Goal: Task Accomplishment & Management: Use online tool/utility

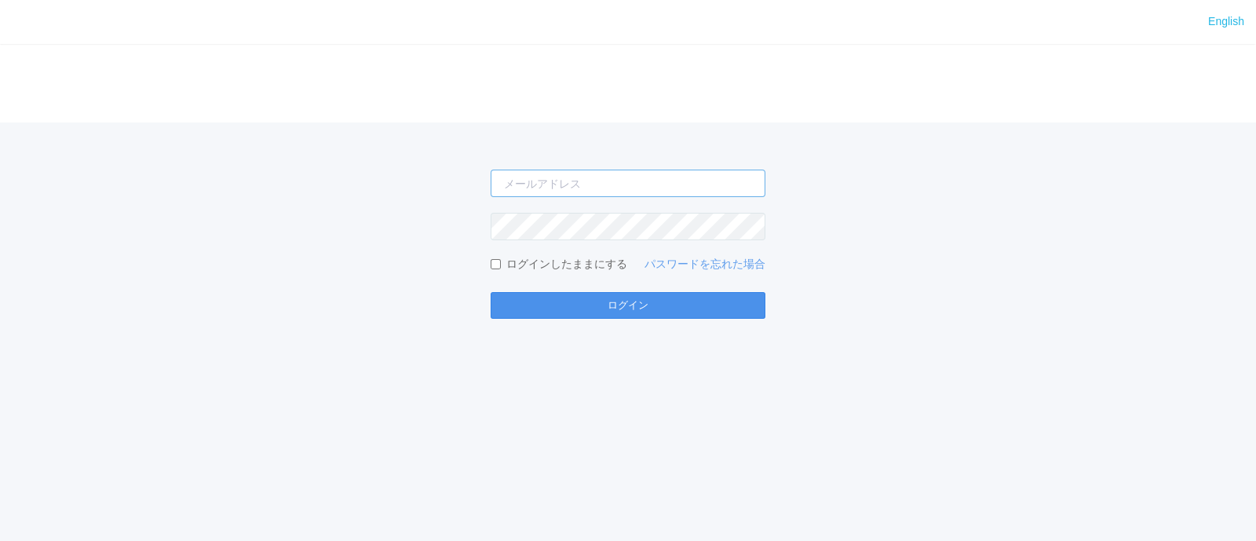
type input "[PERSON_NAME][EMAIL_ADDRESS][DOMAIN_NAME]"
click at [546, 304] on button "ログイン" at bounding box center [628, 305] width 275 height 27
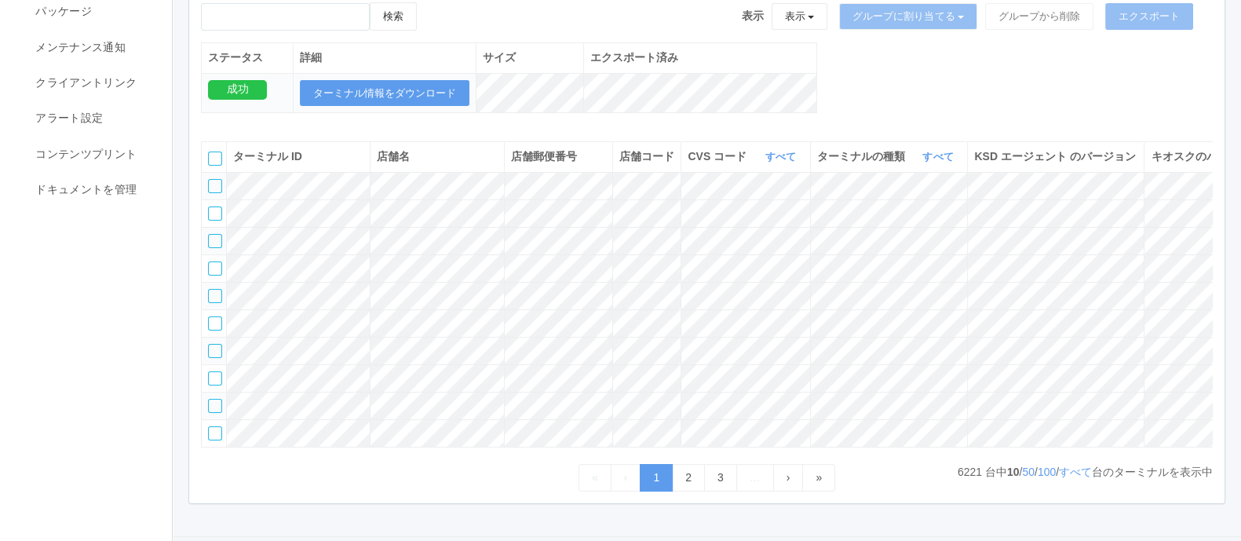
scroll to position [186, 0]
click at [777, 162] on link "すべて" at bounding box center [783, 156] width 35 height 12
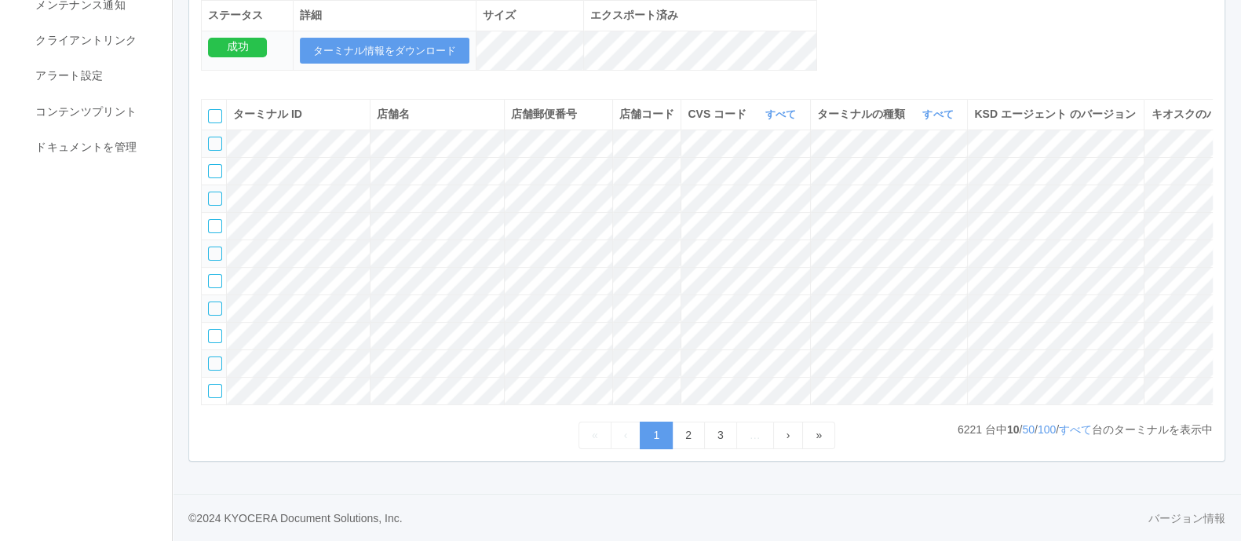
scroll to position [238, 0]
click at [784, 112] on link "すべて" at bounding box center [783, 114] width 35 height 12
click at [751, 181] on link "115110" at bounding box center [741, 191] width 124 height 21
click at [1066, 430] on link "すべて" at bounding box center [1075, 429] width 33 height 13
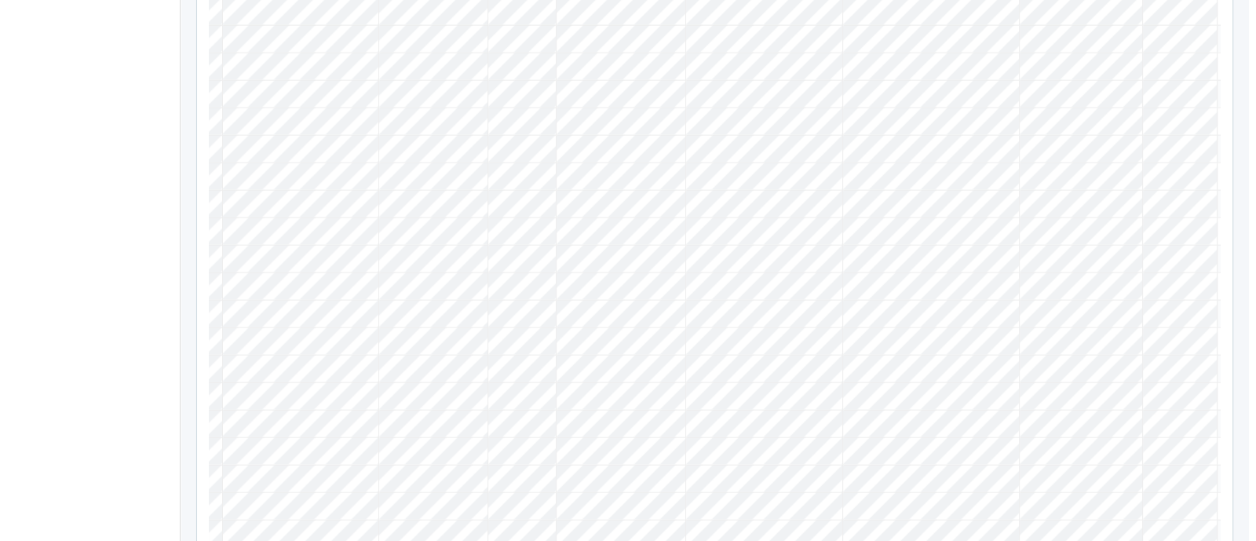
scroll to position [0, 189]
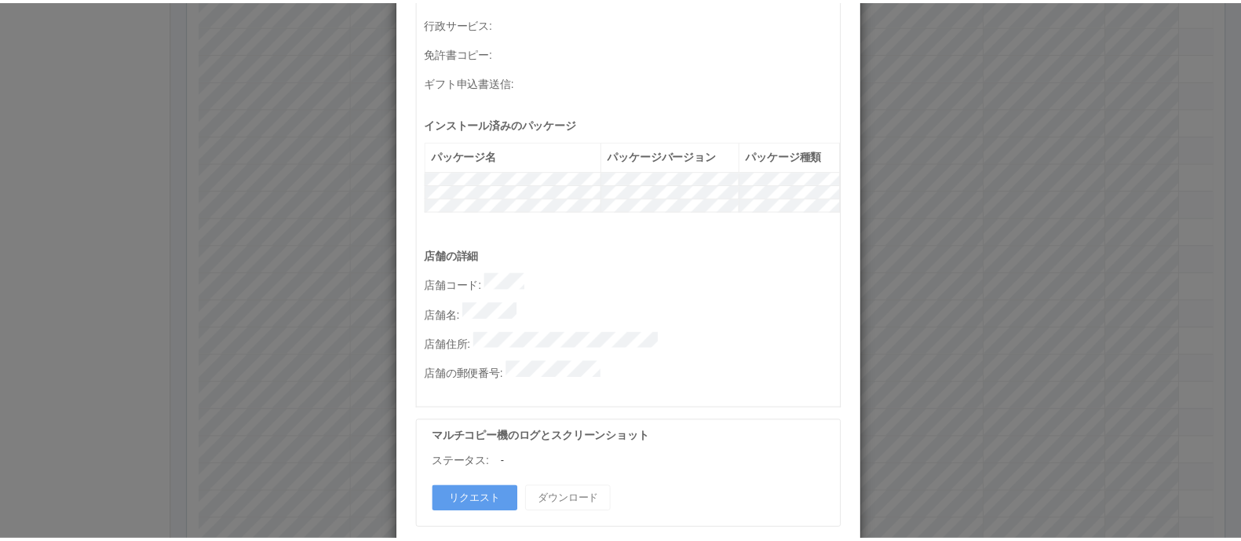
scroll to position [621, 0]
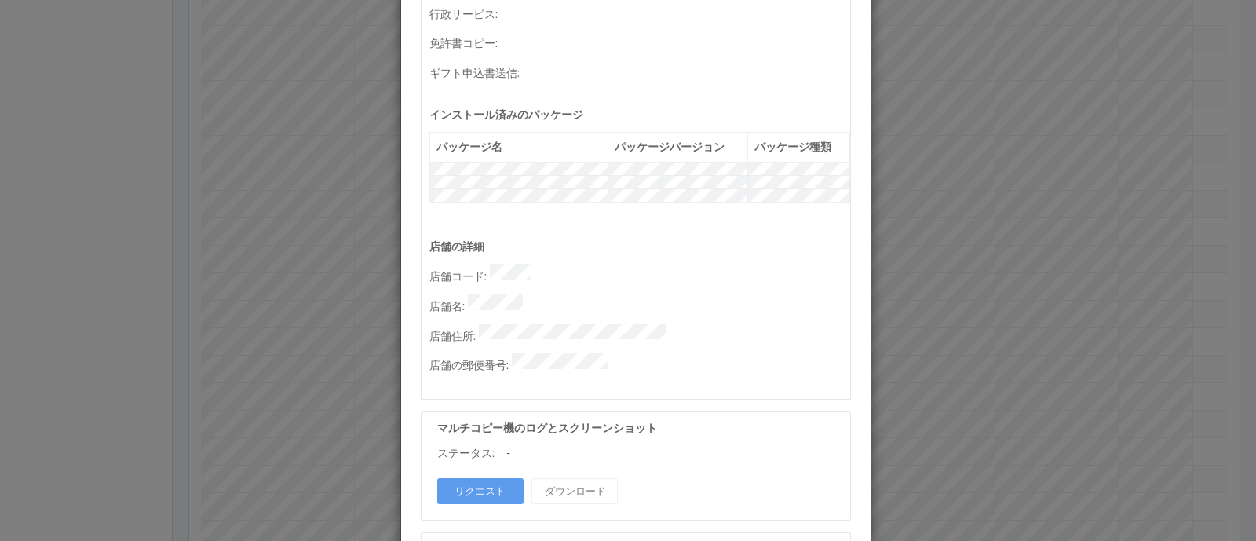
click at [890, 294] on div "ターミナルの詳細 詳細 S.M.A.R.T 接続ステータス 最終接続日時 : 09/11/2025 05:04:04 AM マルチコピー機の詳細 モデル : …" at bounding box center [628, 270] width 1256 height 541
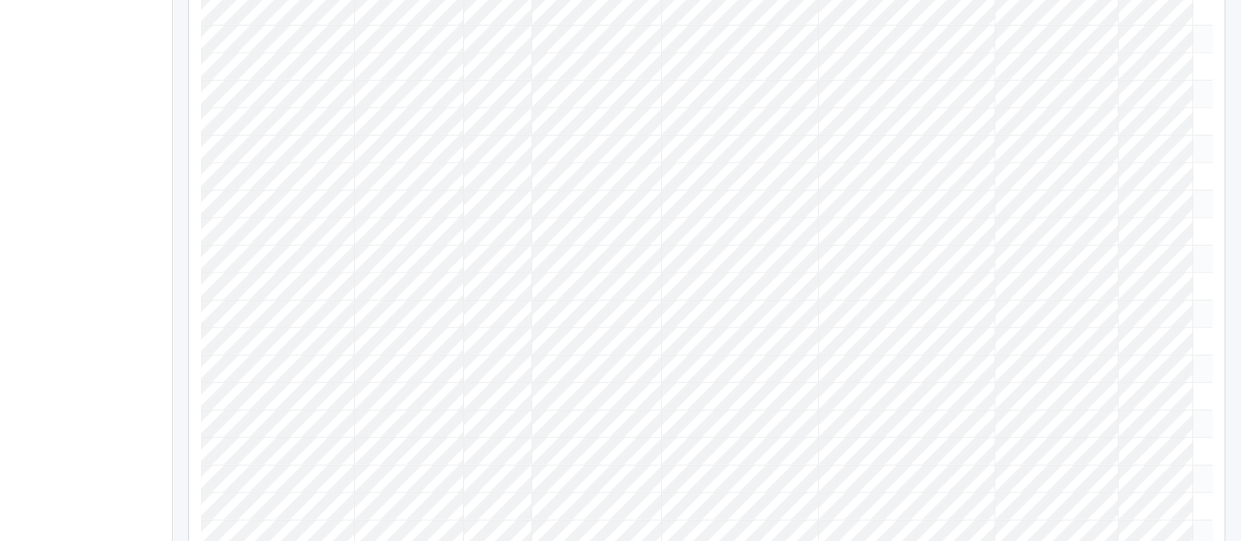
scroll to position [0, 0]
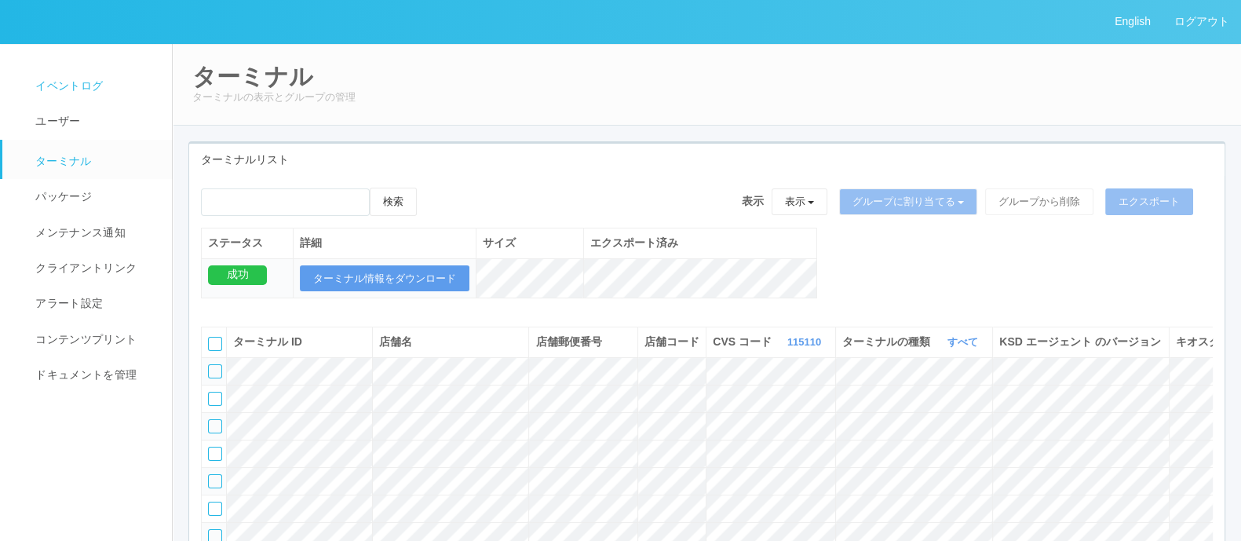
click at [97, 82] on span "イベントログ" at bounding box center [66, 85] width 71 height 13
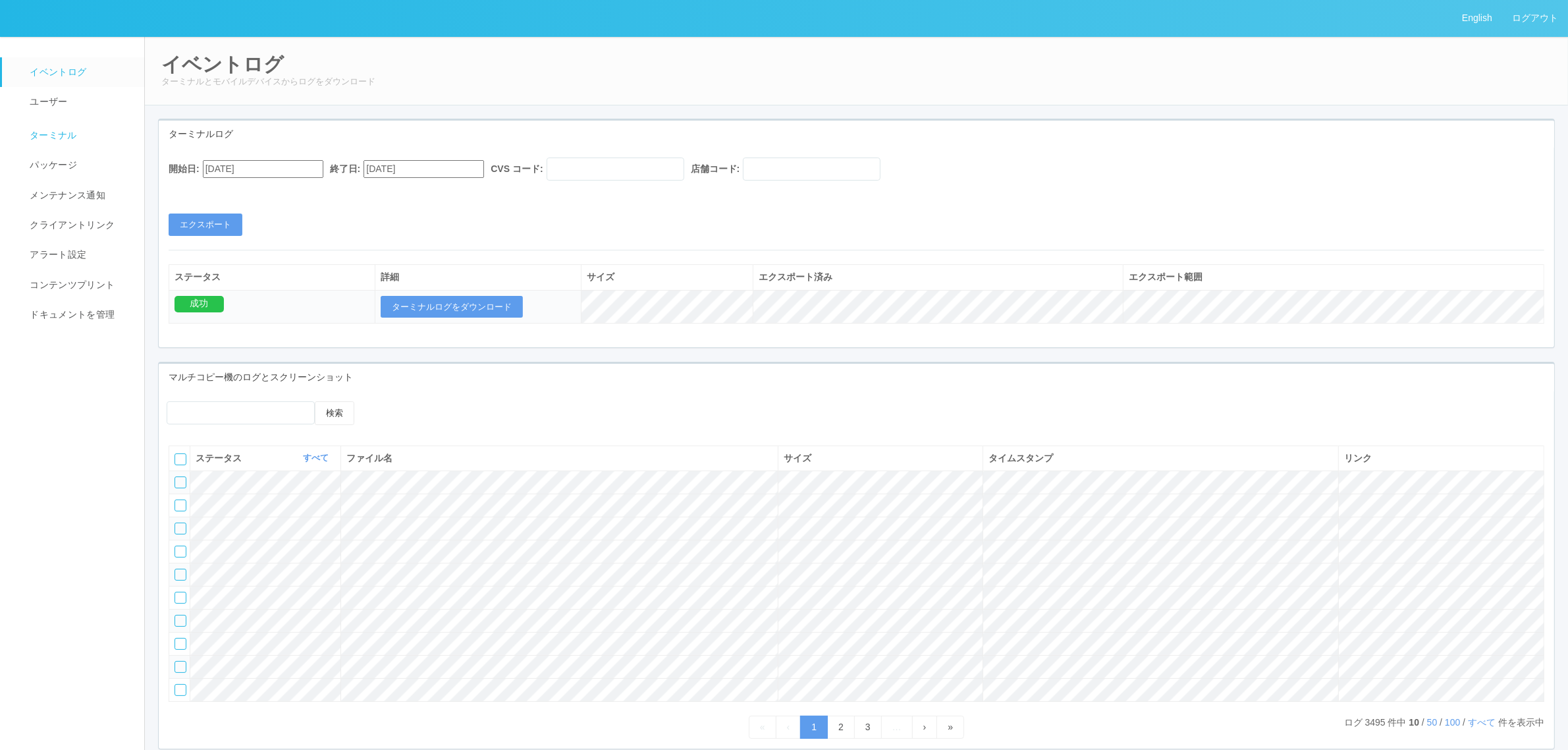
click at [80, 127] on link "ターミナル" at bounding box center [79, 133] width 154 height 33
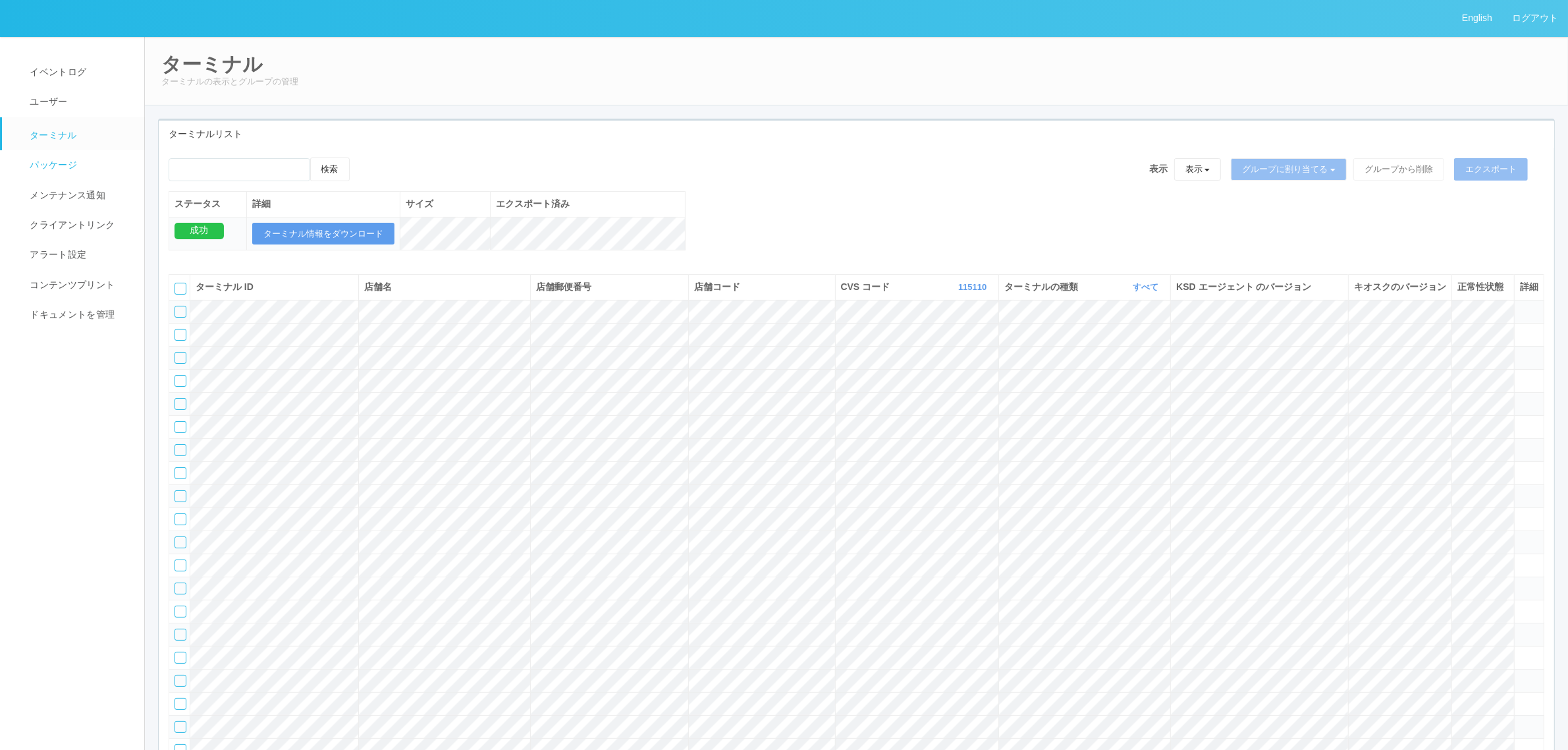
click at [87, 155] on link "パッケージ" at bounding box center [79, 164] width 154 height 29
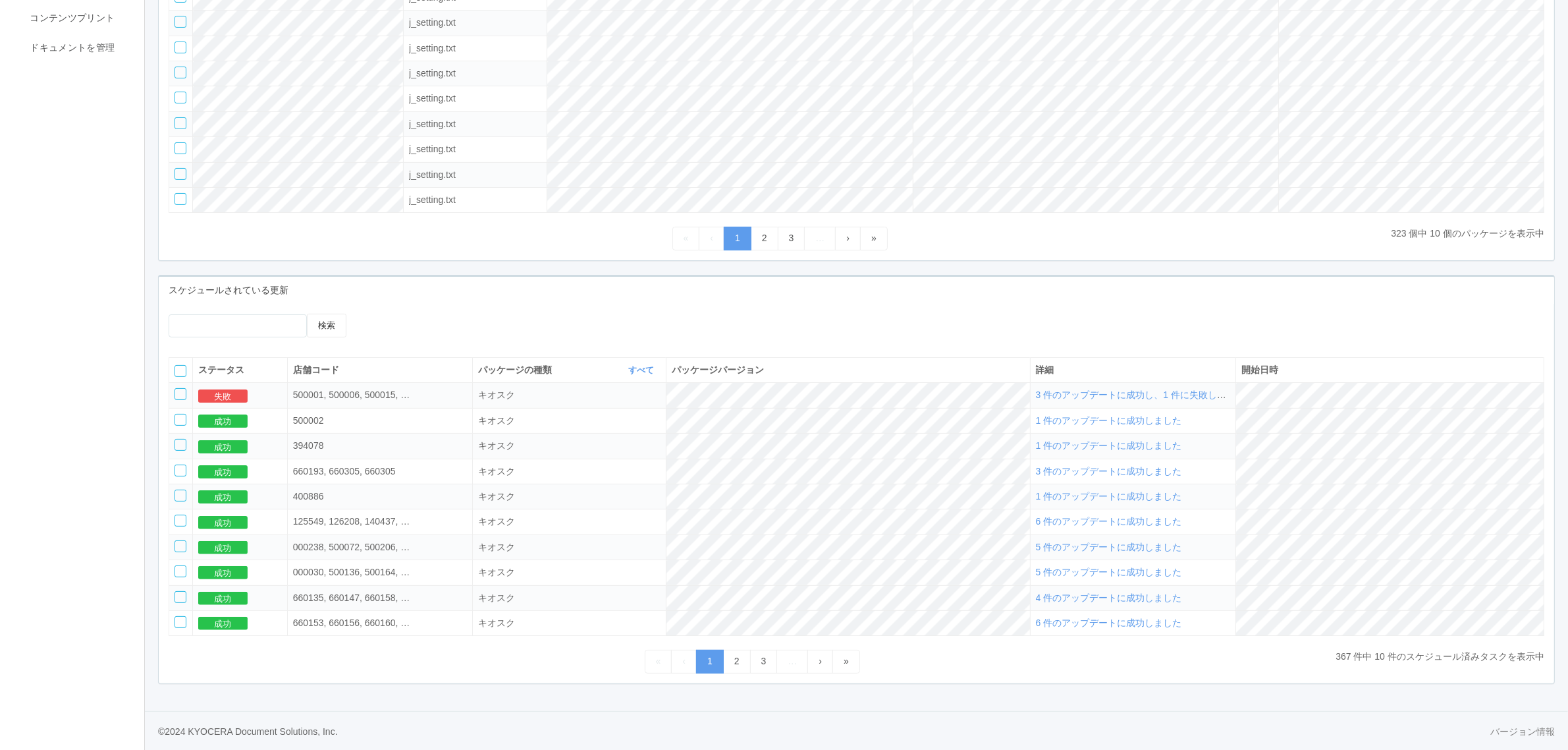
scroll to position [279, 0]
click at [1053, 392] on span "3 件のアップデートに成功し、1 件に失敗しました" at bounding box center [1140, 393] width 209 height 11
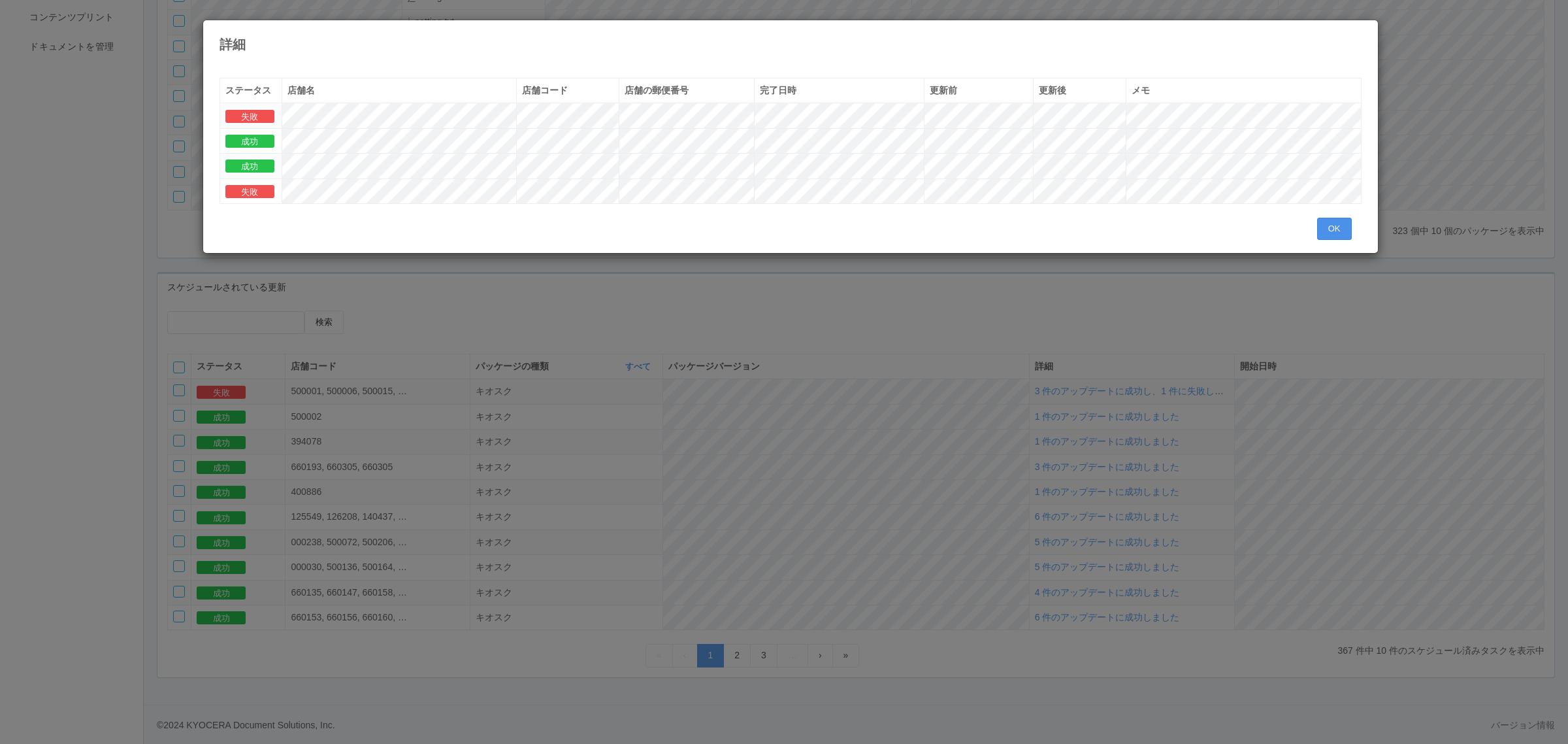
click at [1045, 226] on button "OK" at bounding box center [1334, 228] width 35 height 22
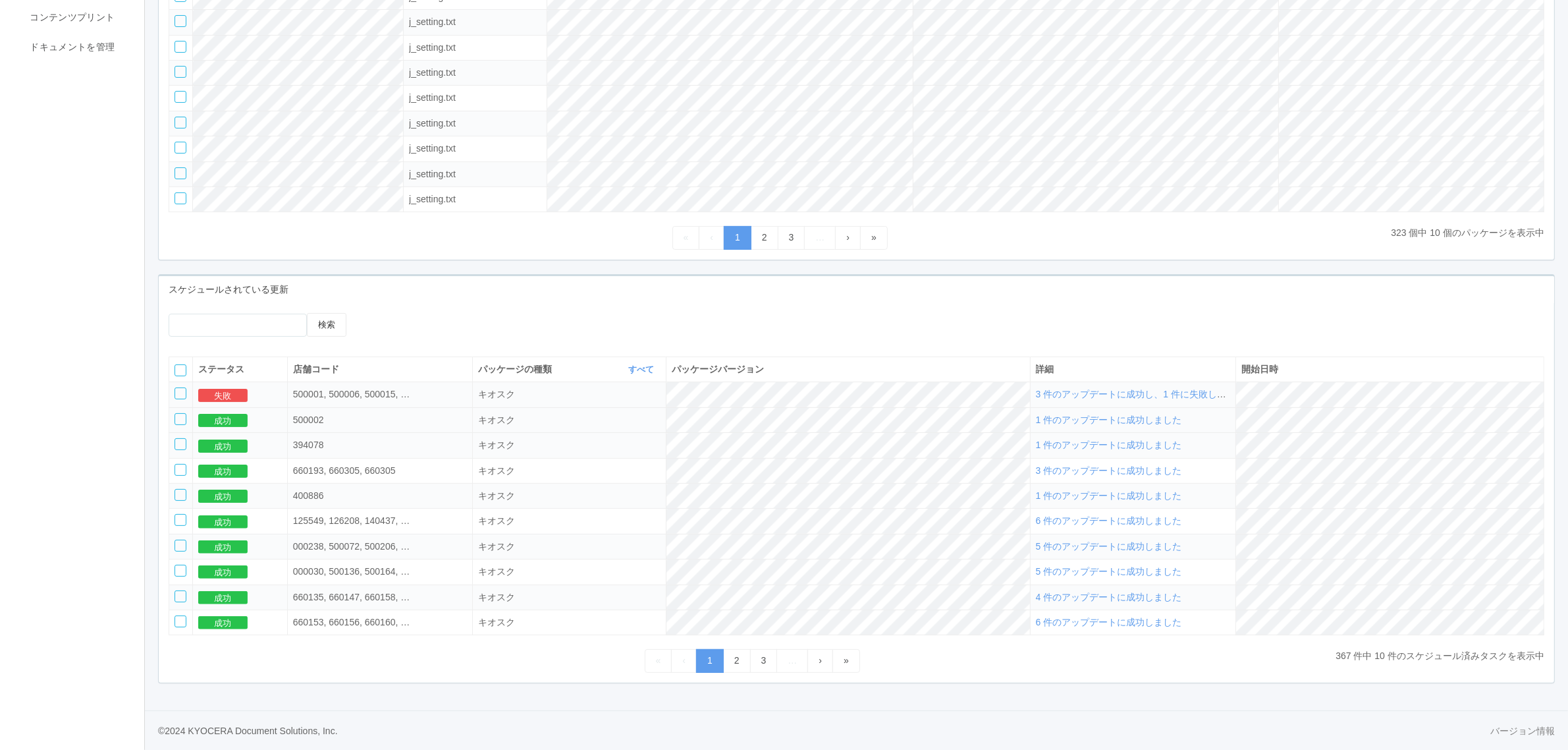
click at [1053, 419] on span "1 件のアップデートに成功しました" at bounding box center [1109, 419] width 146 height 11
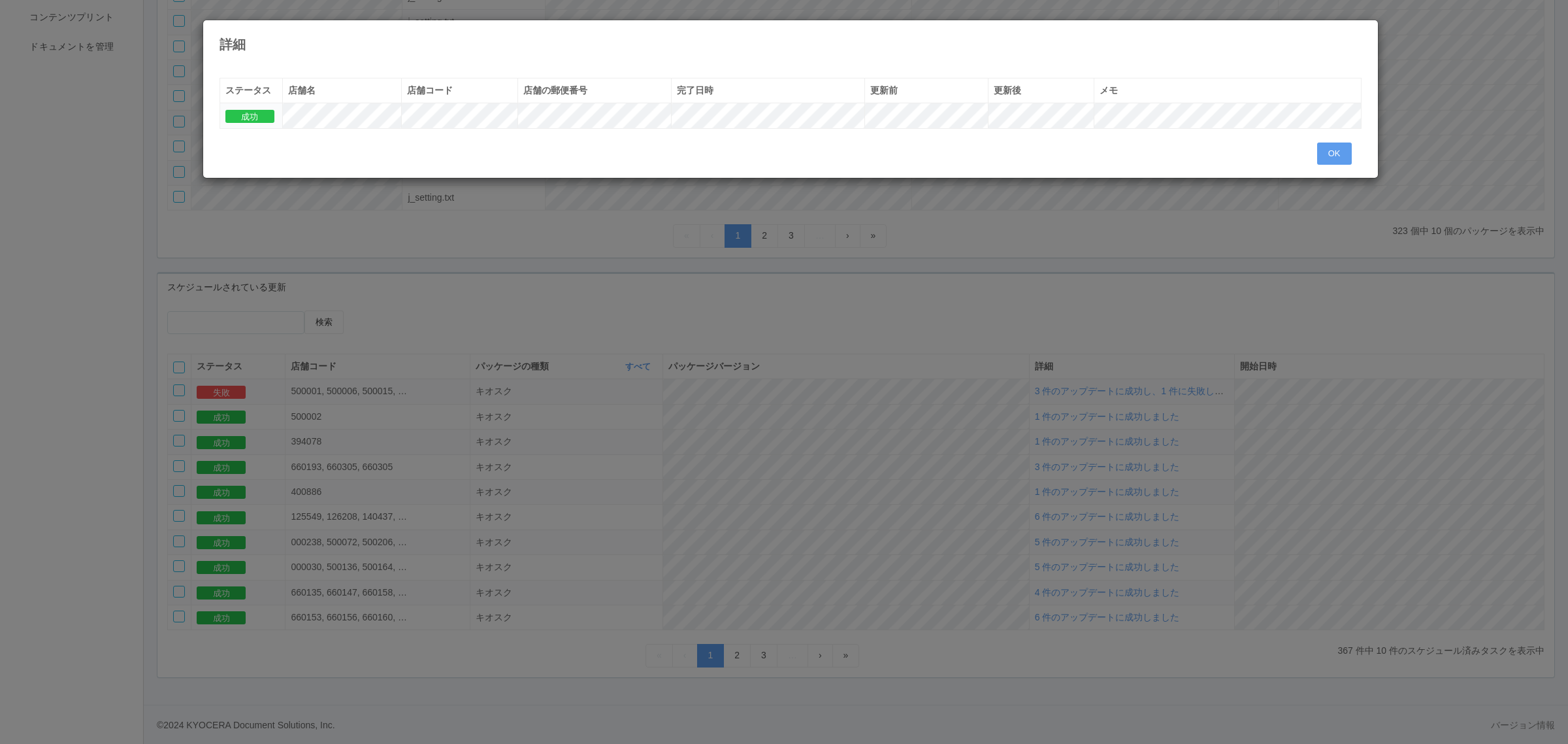
click at [1045, 141] on div "ステータス 店舗名 店舗コード 店舗の郵便番号 完了日時 更新前 更新後 メモ 成功" at bounding box center [790, 110] width 1142 height 65
click at [1045, 151] on div "OK" at bounding box center [1338, 153] width 44 height 22
click at [1045, 147] on button "OK" at bounding box center [1334, 153] width 35 height 22
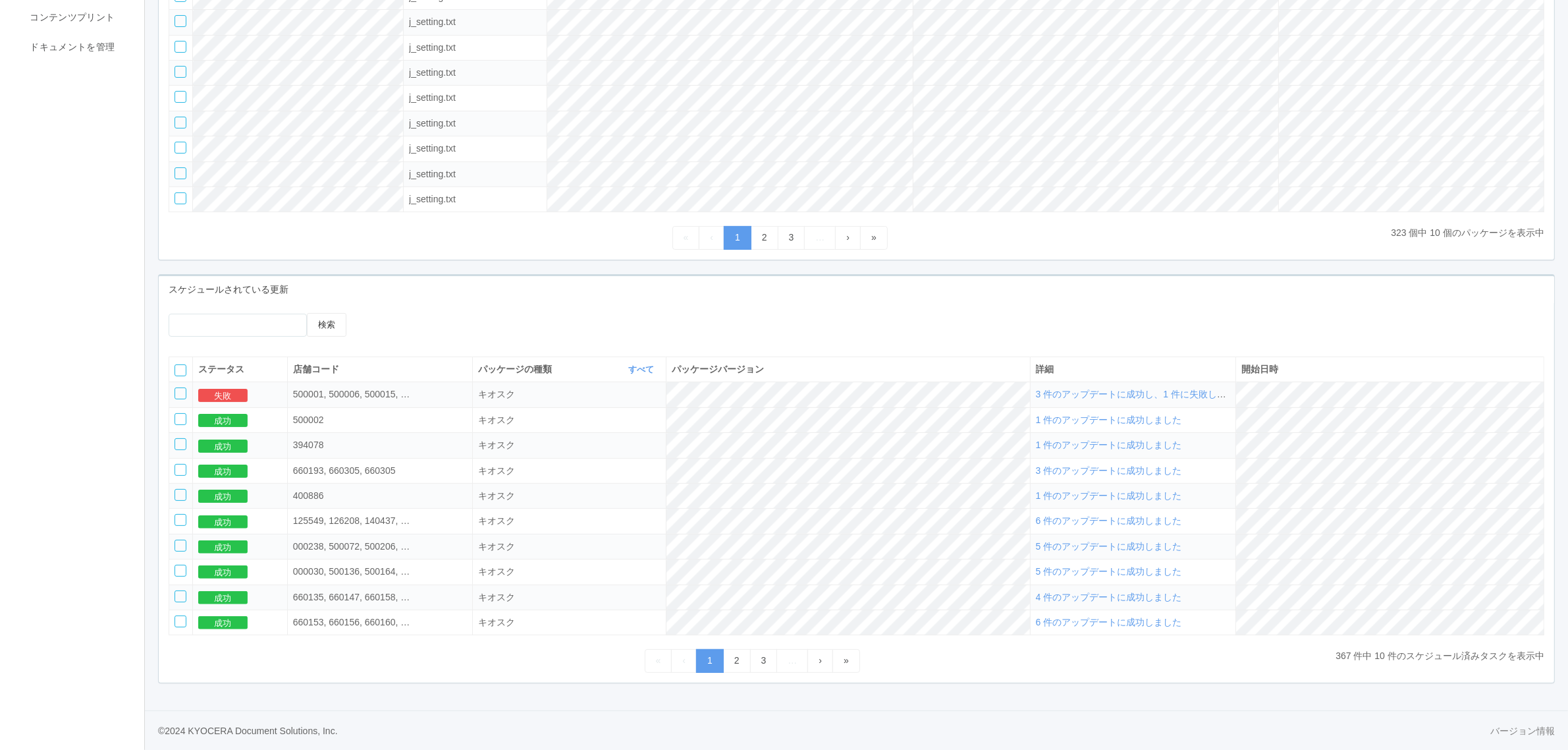
click at [1053, 389] on span "3 件のアップデートに成功し、1 件に失敗しました" at bounding box center [1140, 393] width 209 height 11
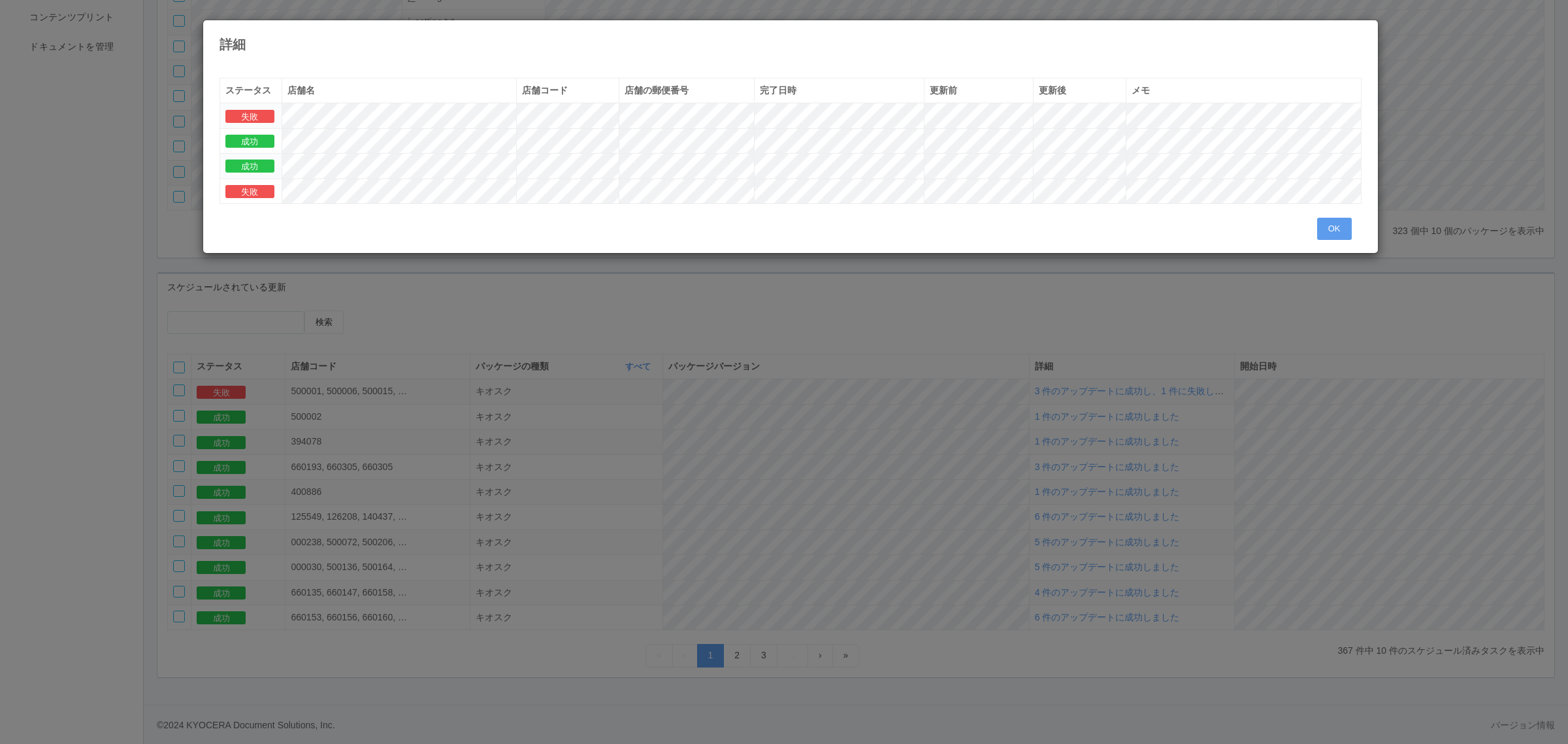
click at [418, 280] on div "詳細 « ‹ 1 › » ステータス 店舗名 店舗コード 店舗の郵便番号 完了日時 更新前 更新後 メモ 失敗 成功 成功 失敗 OK" at bounding box center [784, 372] width 1568 height 744
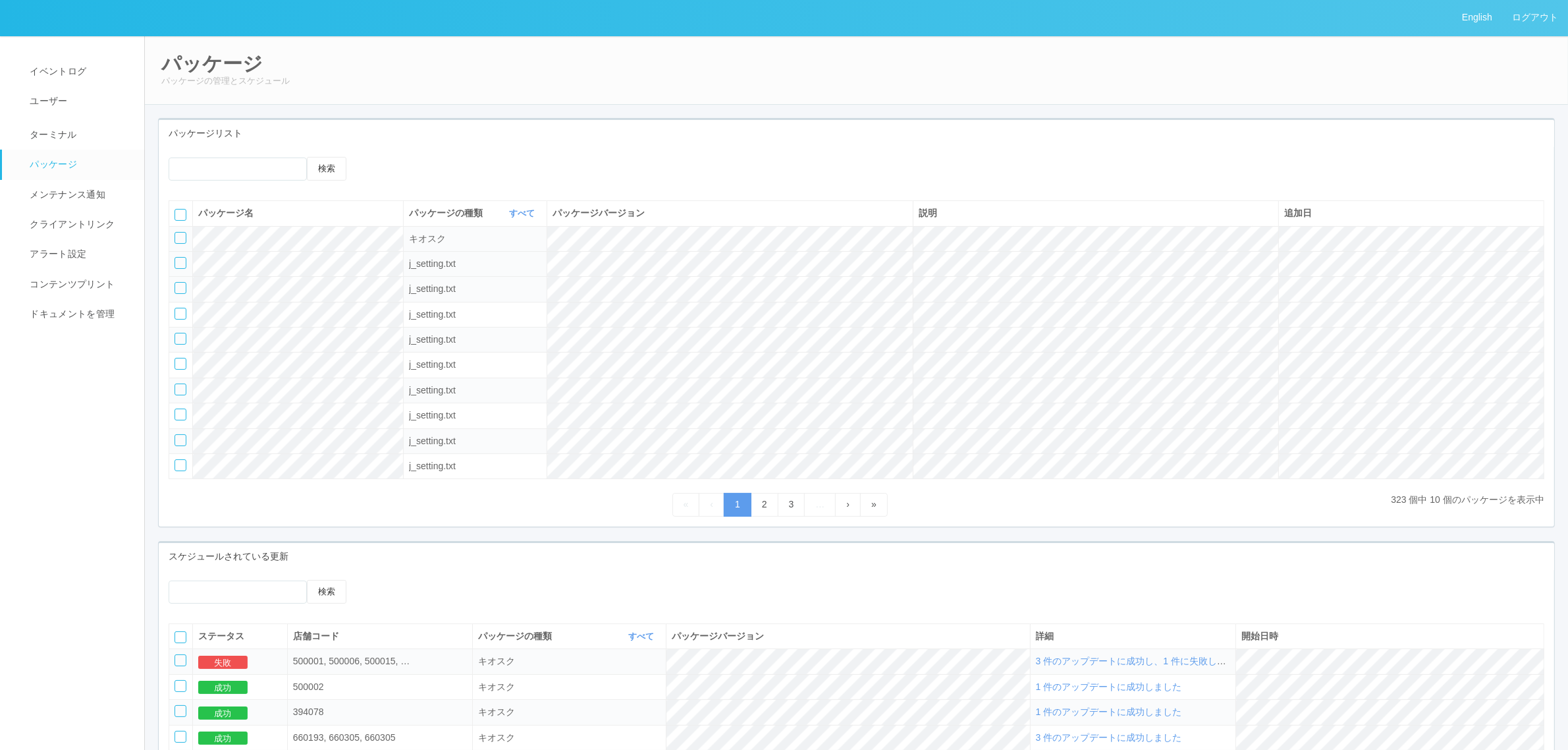
scroll to position [0, 0]
click at [78, 132] on link "ターミナル" at bounding box center [79, 133] width 154 height 33
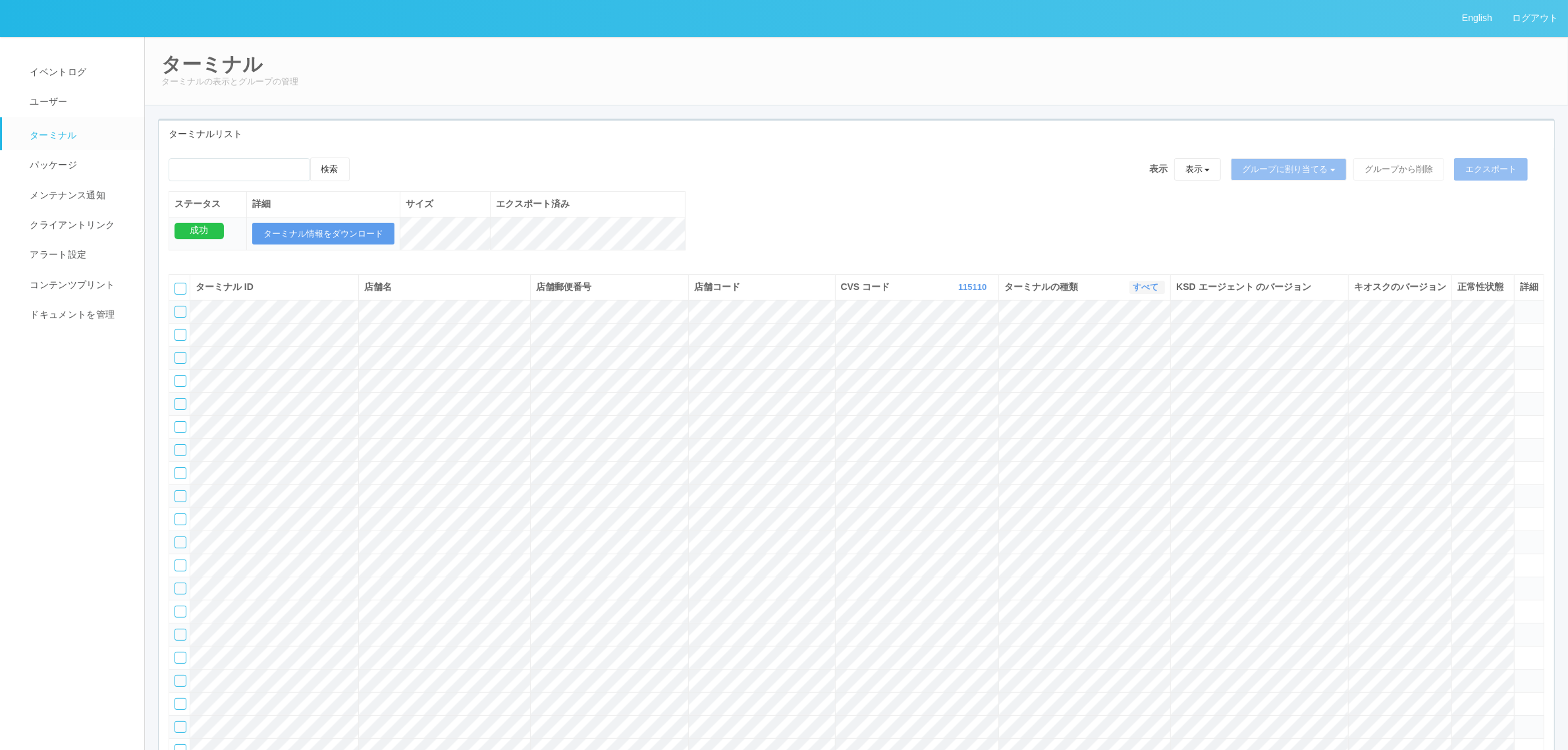
click at [1053, 292] on link "すべて" at bounding box center [1147, 287] width 29 height 10
click at [1053, 352] on link "キオスク" at bounding box center [1112, 341] width 104 height 18
click at [959, 292] on link "115110" at bounding box center [974, 287] width 32 height 10
click at [958, 333] on link "すべて" at bounding box center [940, 323] width 104 height 18
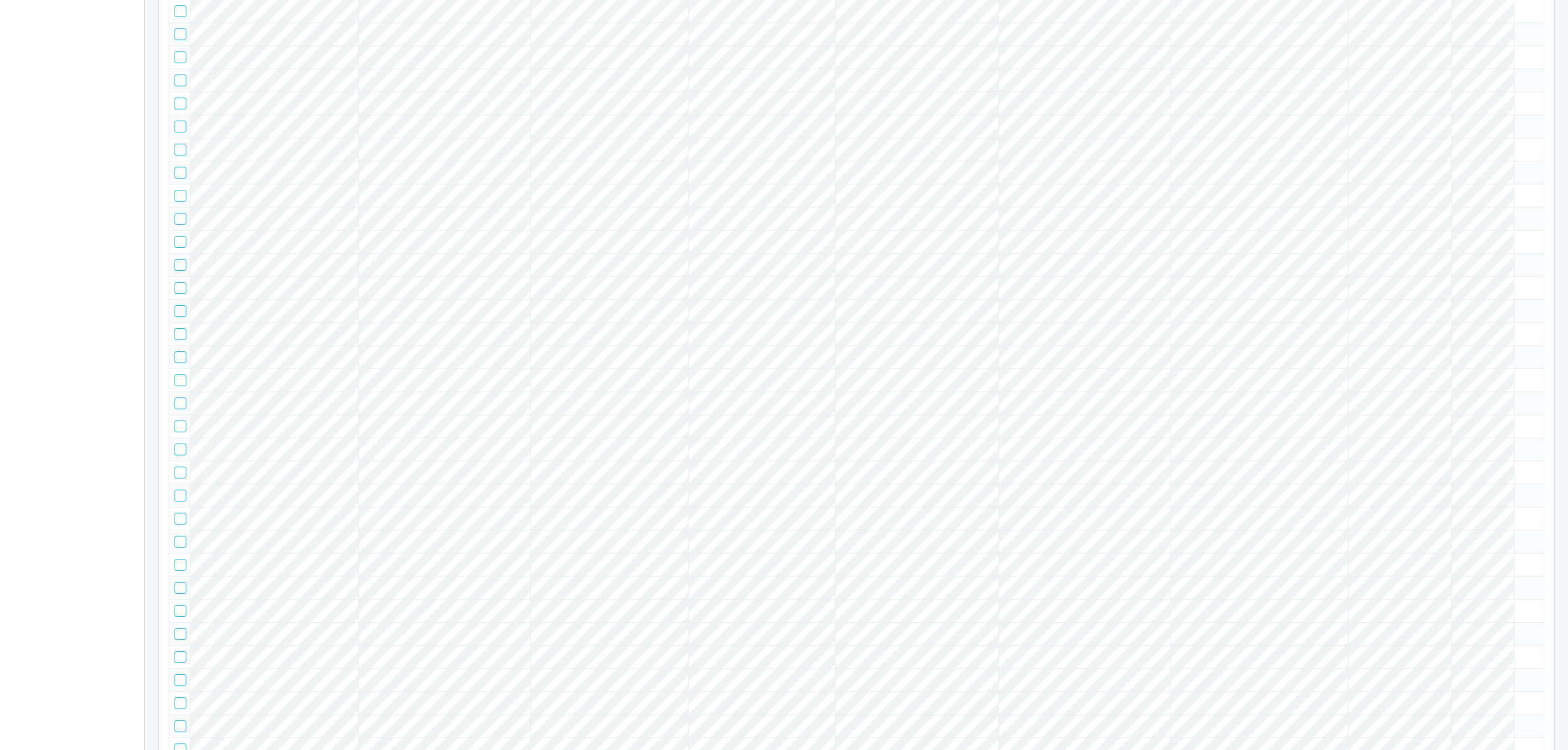
scroll to position [0, 0]
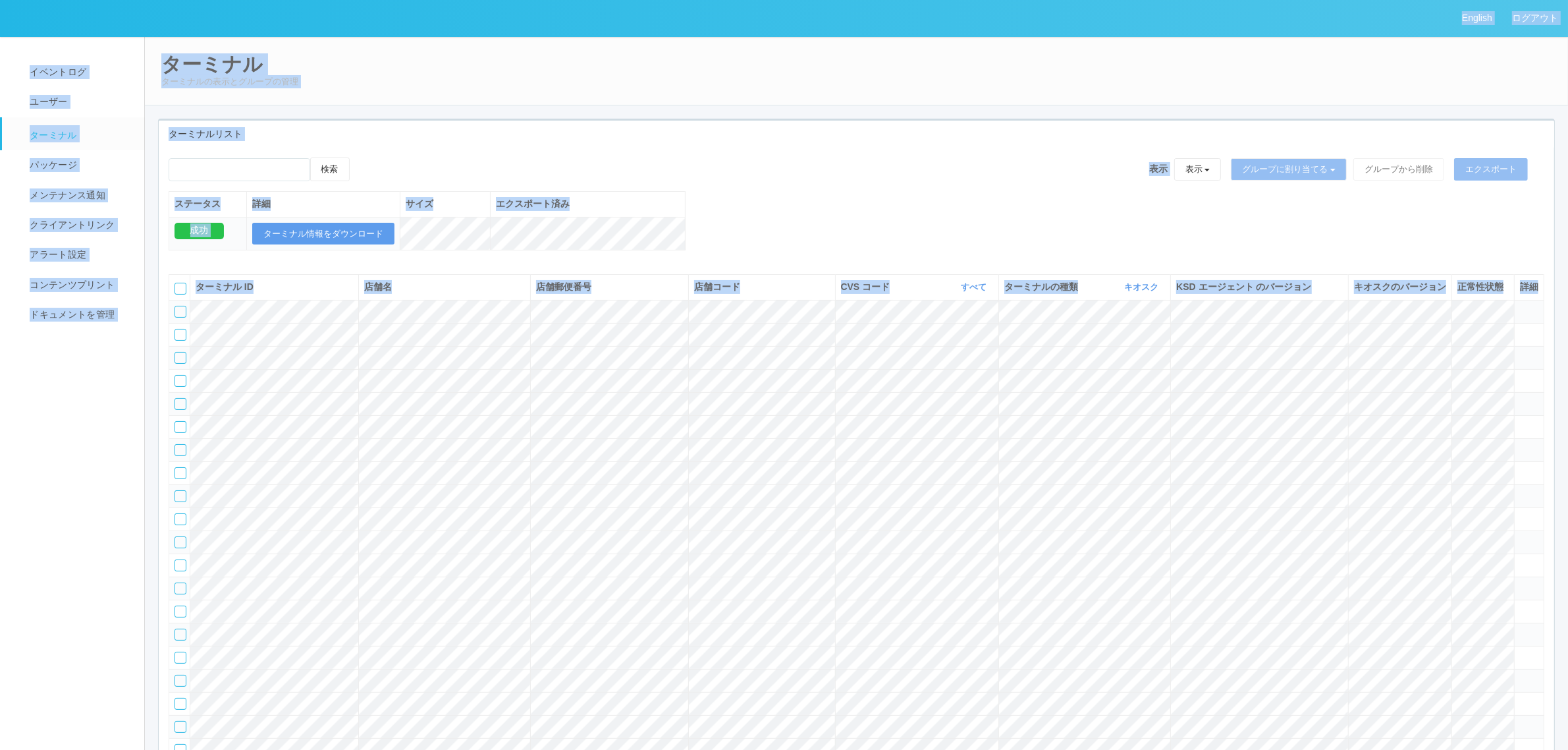
copy div "English ログアウト イベントログ ユーザー ターミナル パッケージ メンテナンス通知 クライアントリンク アラート設定 コンテンツプリント ドキュメン…"
click at [783, 199] on div "検索 表示 表示 すべてのターミナル 未割り当てのターミナル グループを追加 グループ名を編集 アーカイブ済みのターミナル グループに割り当てる グループを追…" at bounding box center [856, 211] width 1395 height 107
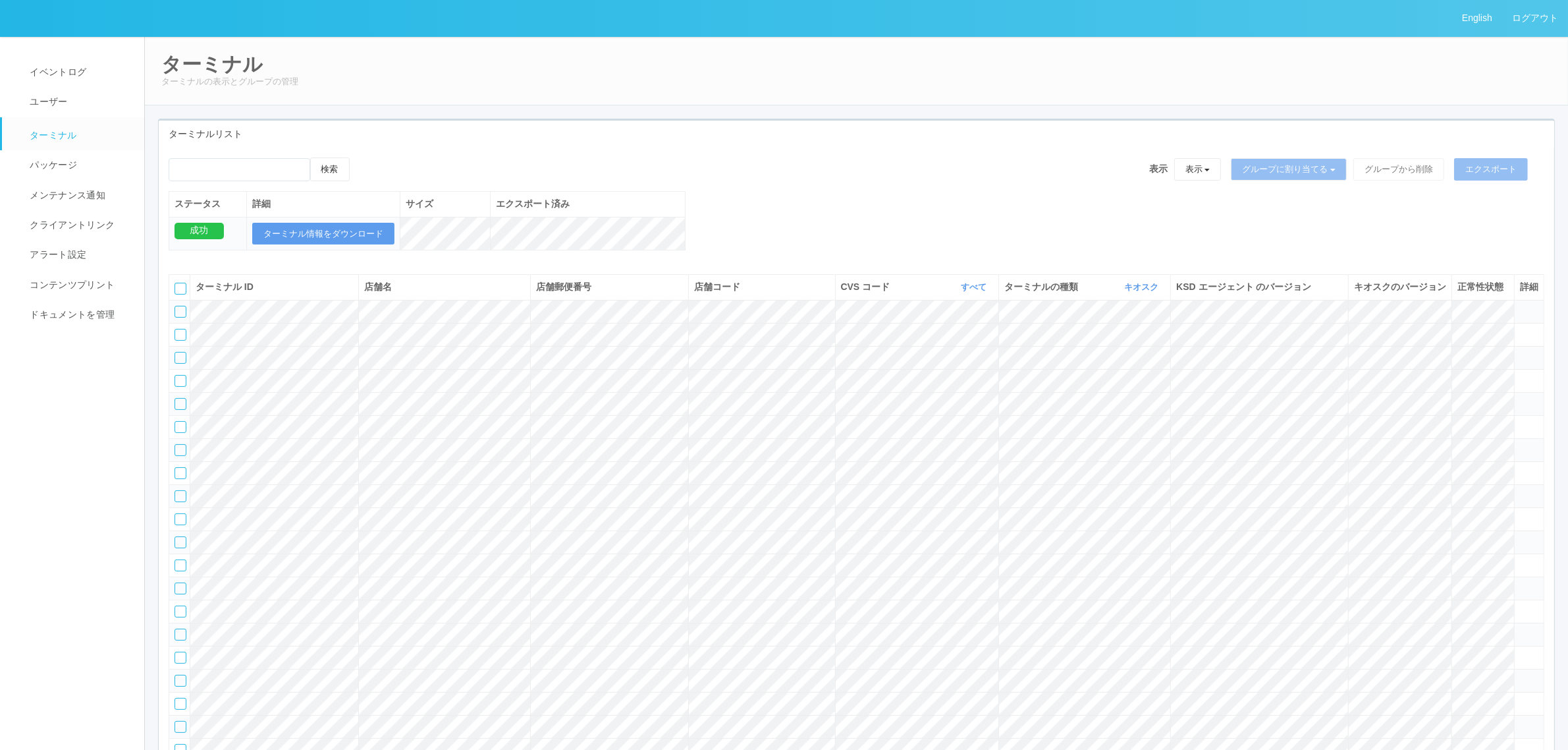
click at [902, 185] on div "検索 表示 表示 すべてのターミナル 未割り当てのターミナル グループを追加 グループ名を編集 アーカイブ済みのターミナル グループに割り当てる グループを追…" at bounding box center [856, 174] width 1375 height 34
click at [963, 292] on link "すべて" at bounding box center [975, 287] width 29 height 10
click at [1053, 256] on div "検索 表示 表示 すべてのターミナル 未割り当てのターミナル グループを追加 グループ名を編集 アーカイブ済みのターミナル グループに割り当てる グループを追…" at bounding box center [856, 211] width 1395 height 107
click at [1053, 292] on icon at bounding box center [1446, 286] width 0 height 11
click at [1053, 232] on div "検索 表示 表示 すべてのターミナル 未割り当てのターミナル グループを追加 グループ名を編集 アーカイブ済みのターミナル グループに割り当てる グループを追…" at bounding box center [856, 211] width 1395 height 107
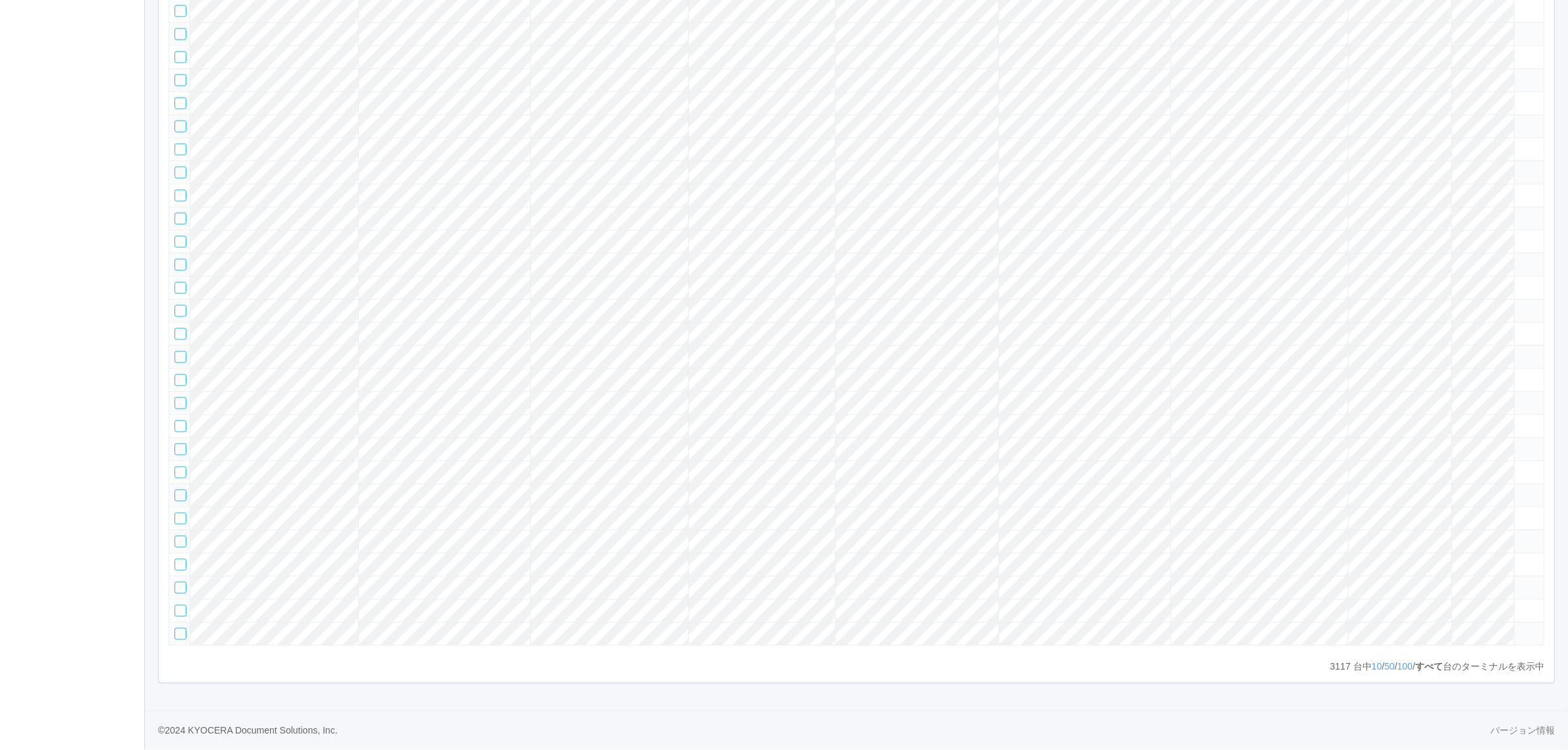
scroll to position [90559, 0]
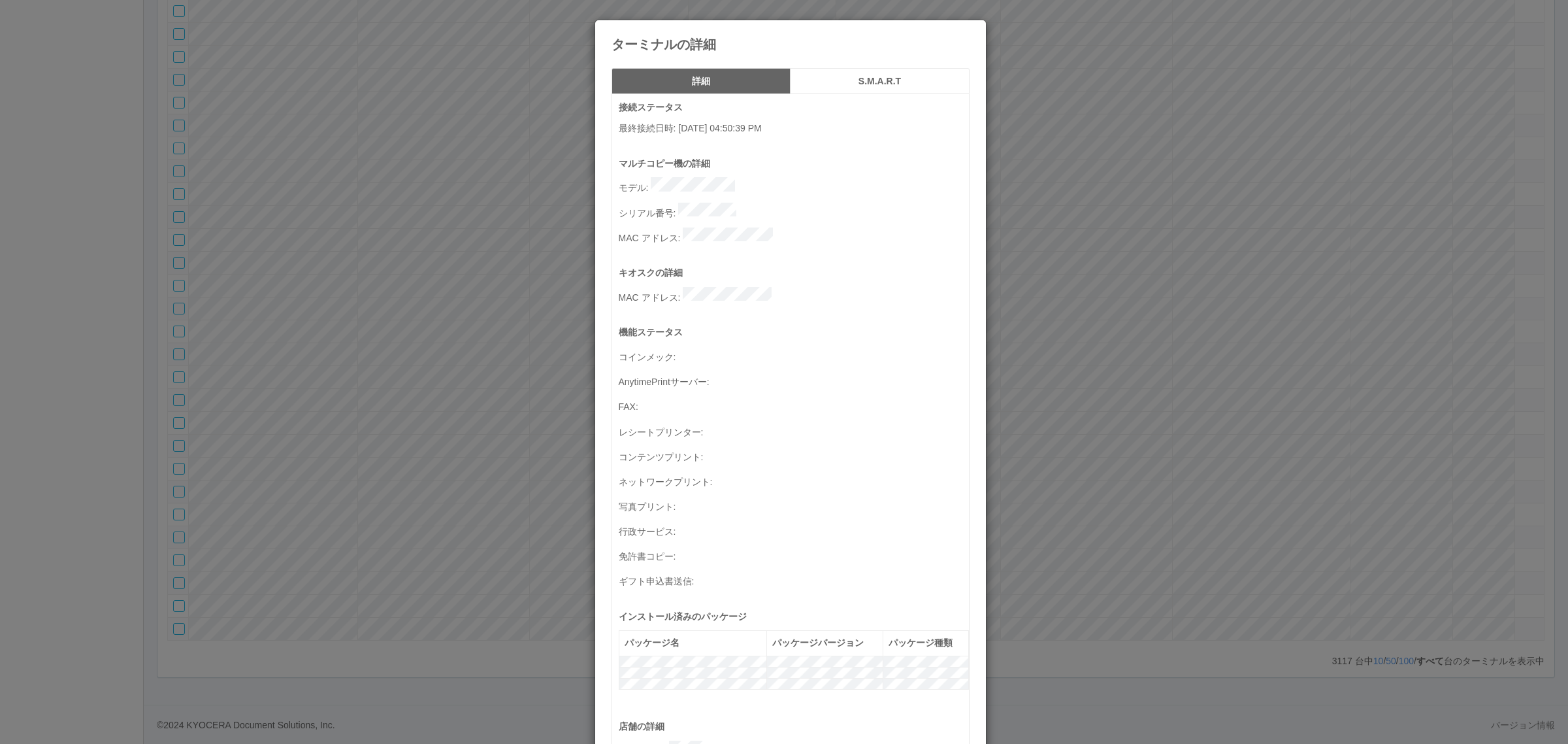
click at [1255, 578] on div "ターミナルの詳細 詳細 S.M.A.R.T 接続ステータス 最終接続日時 : [DATE] 04:50:39 PM マルチコピー機の詳細 モデル : シリアル…" at bounding box center [784, 372] width 1568 height 744
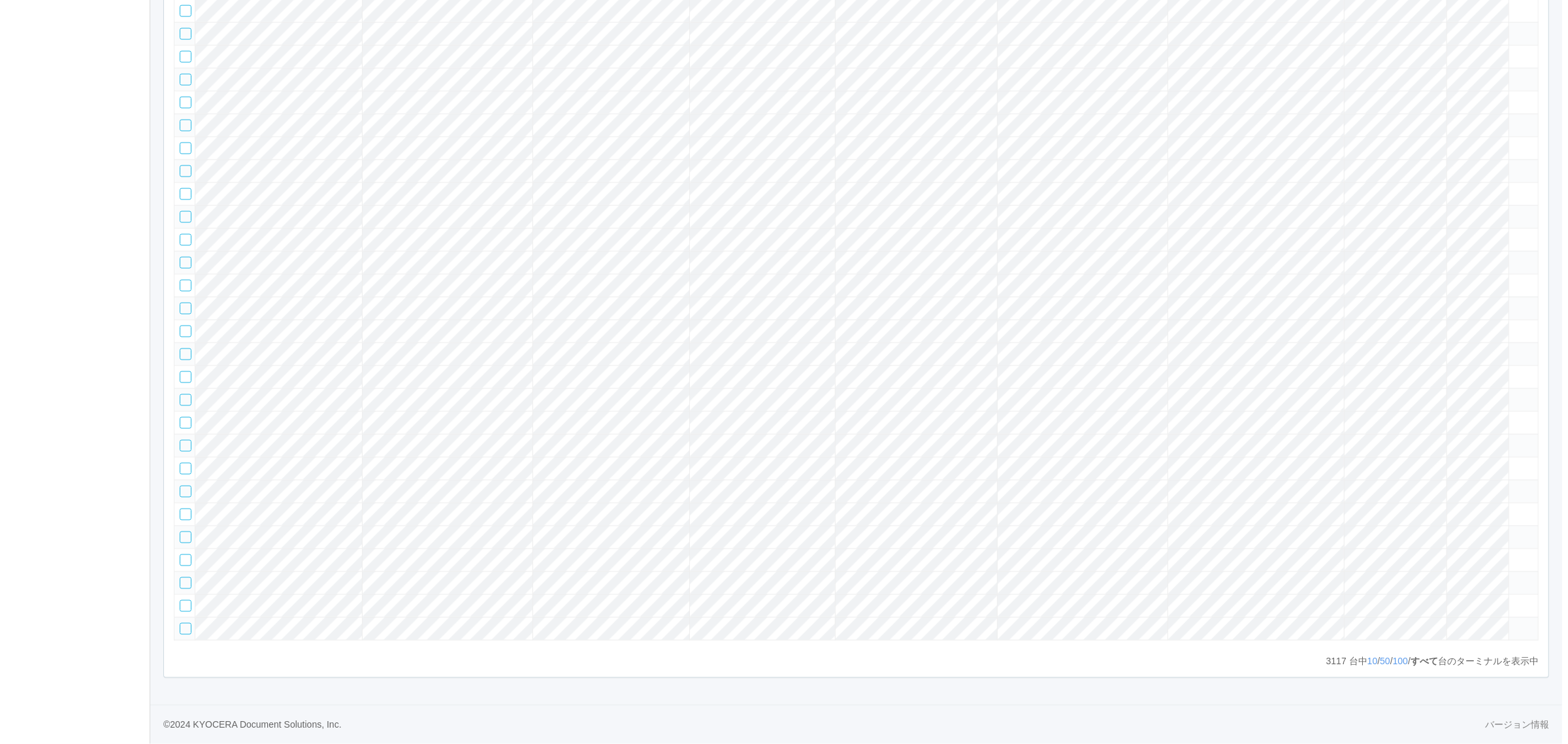
scroll to position [90815, 0]
click at [1492, 342] on tr at bounding box center [850, 353] width 1364 height 22
click at [1507, 349] on span at bounding box center [1507, 349] width 0 height 0
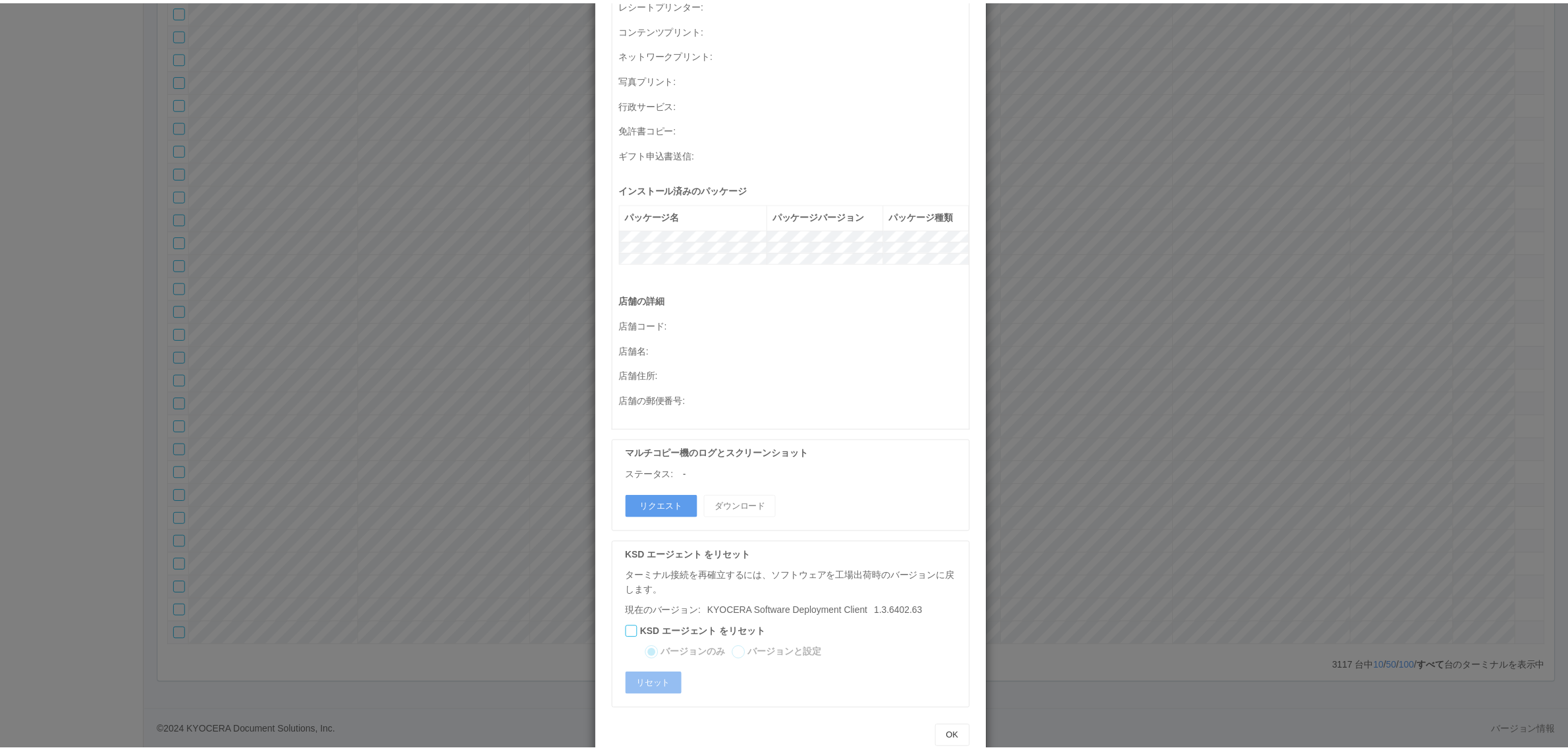
scroll to position [0, 0]
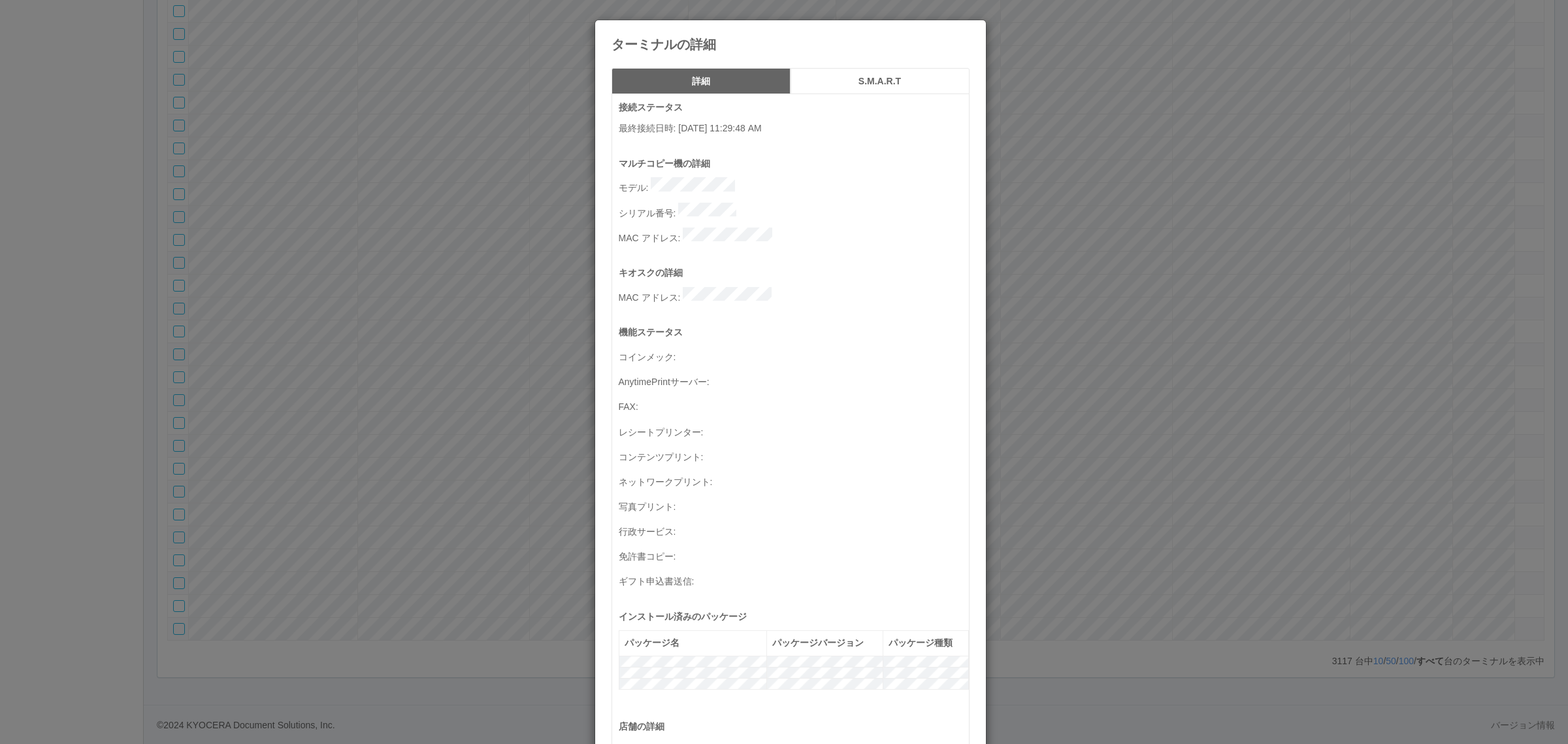
click at [1056, 337] on div "ターミナルの詳細 詳細 S.M.A.R.T 接続ステータス 最終接続日時 : [DATE] 11:29:48 AM マルチコピー機の詳細 モデル : シリアル…" at bounding box center [784, 372] width 1568 height 744
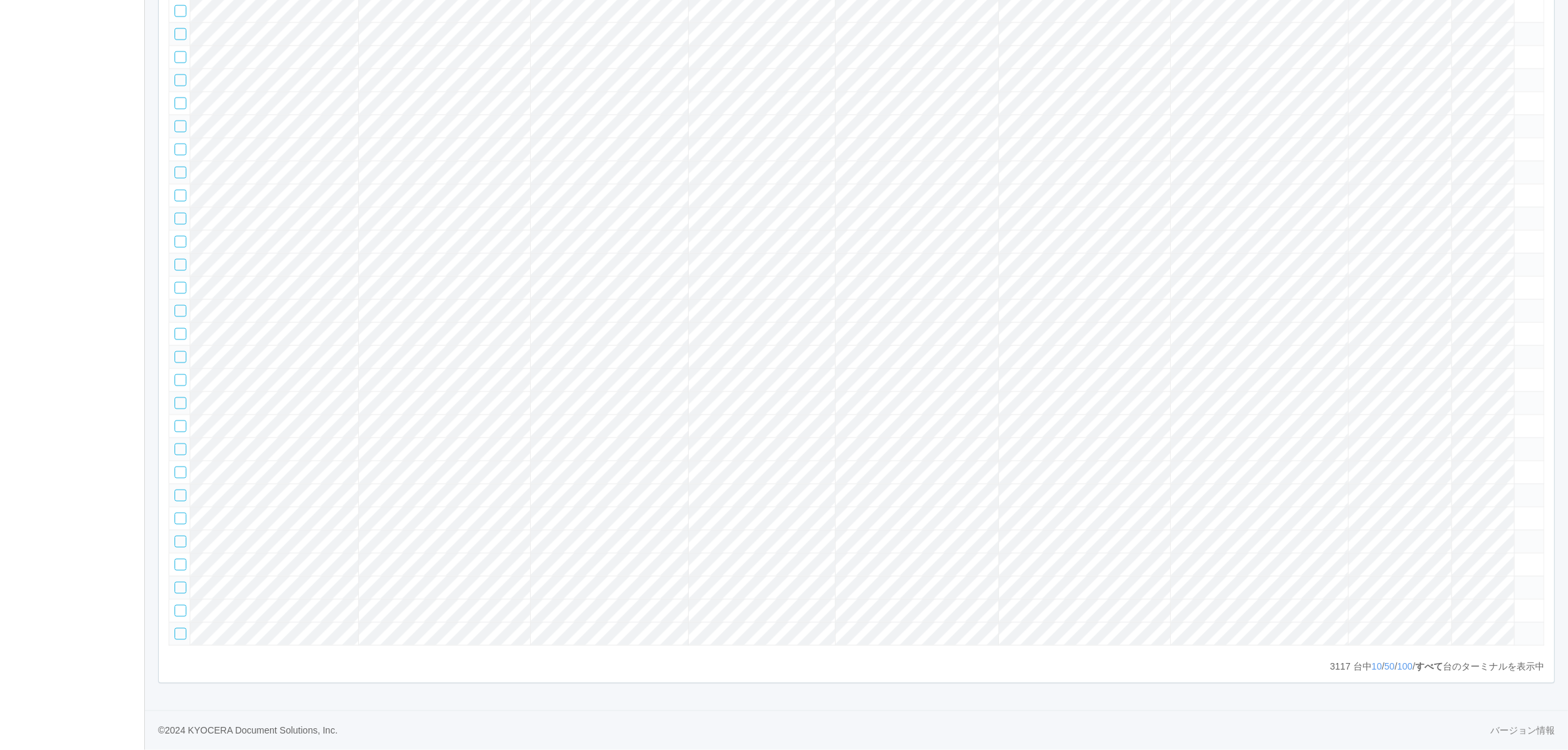
scroll to position [91053, 0]
click at [1519, 51] on icon at bounding box center [1519, 51] width 0 height 0
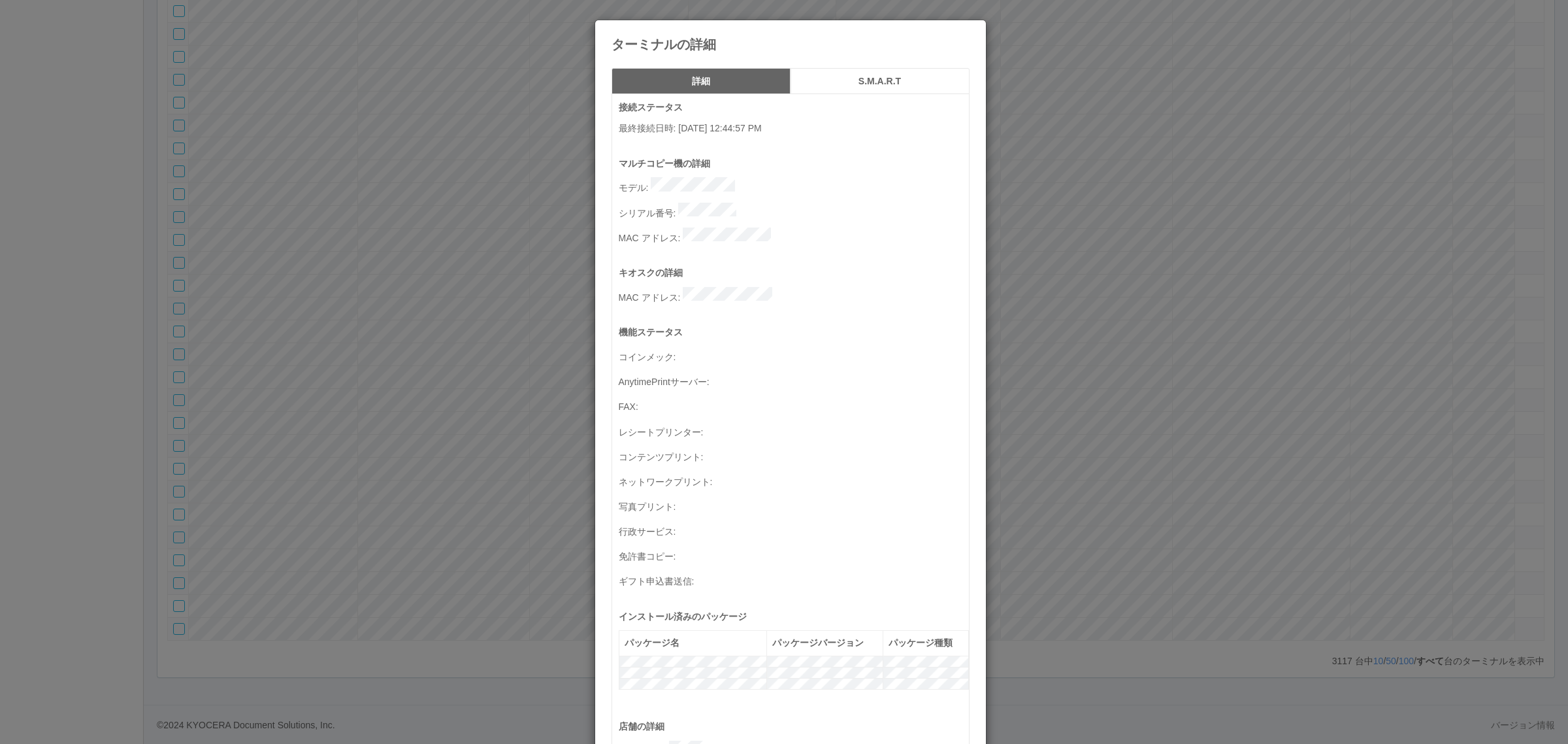
click at [477, 575] on div "ターミナルの詳細 詳細 S.M.A.R.T 接続ステータス 最終接続日時 : [DATE] 12:44:57 PM マルチコピー機の詳細 モデル : シリアル…" at bounding box center [784, 372] width 1568 height 744
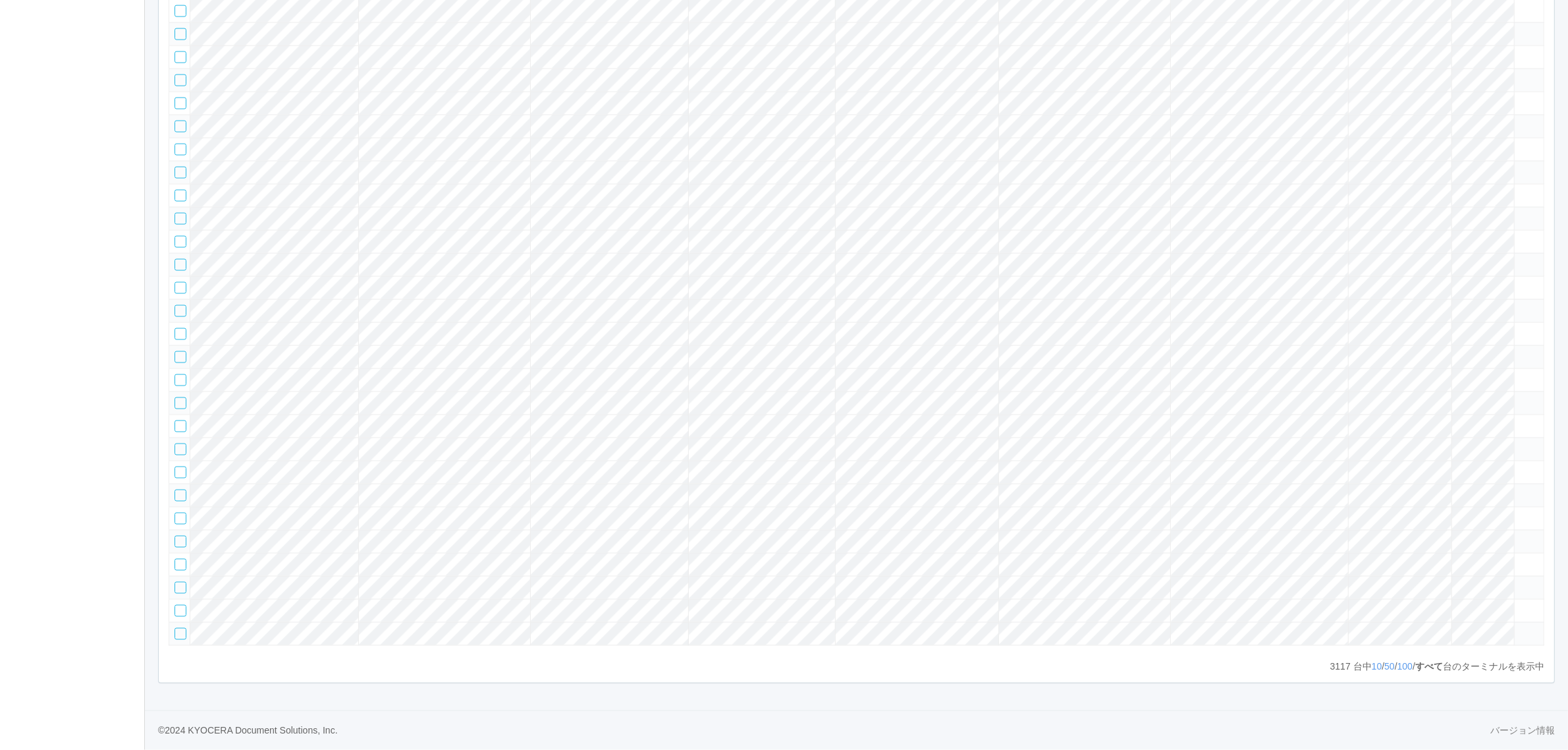
scroll to position [91053, 0]
click at [1519, 143] on icon at bounding box center [1519, 143] width 0 height 0
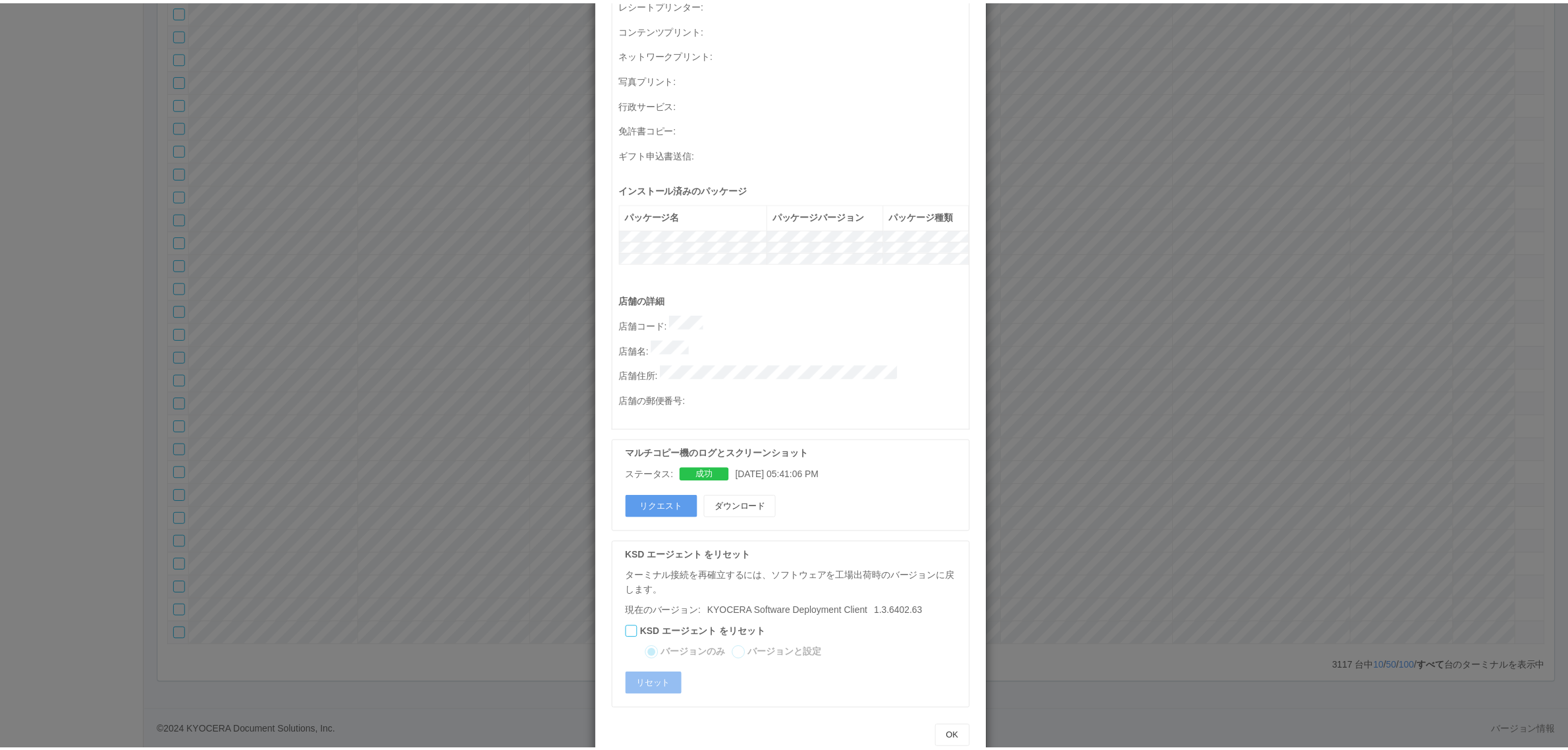
scroll to position [0, 0]
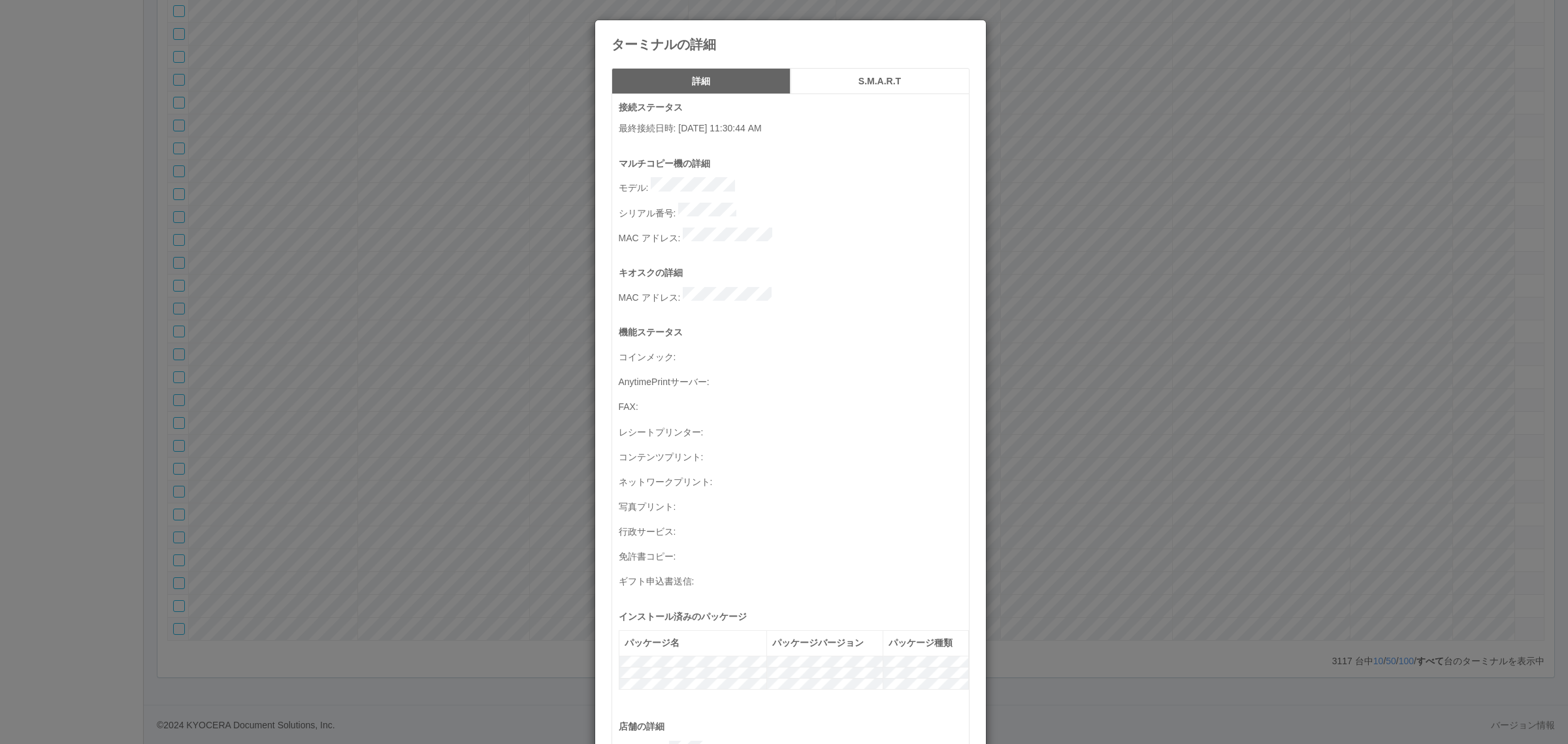
click at [1058, 500] on div "ターミナルの詳細 詳細 S.M.A.R.T 接続ステータス 最終接続日時 : 09/10/2025 11:30:44 AM マルチコピー機の詳細 モデル : …" at bounding box center [784, 372] width 1568 height 744
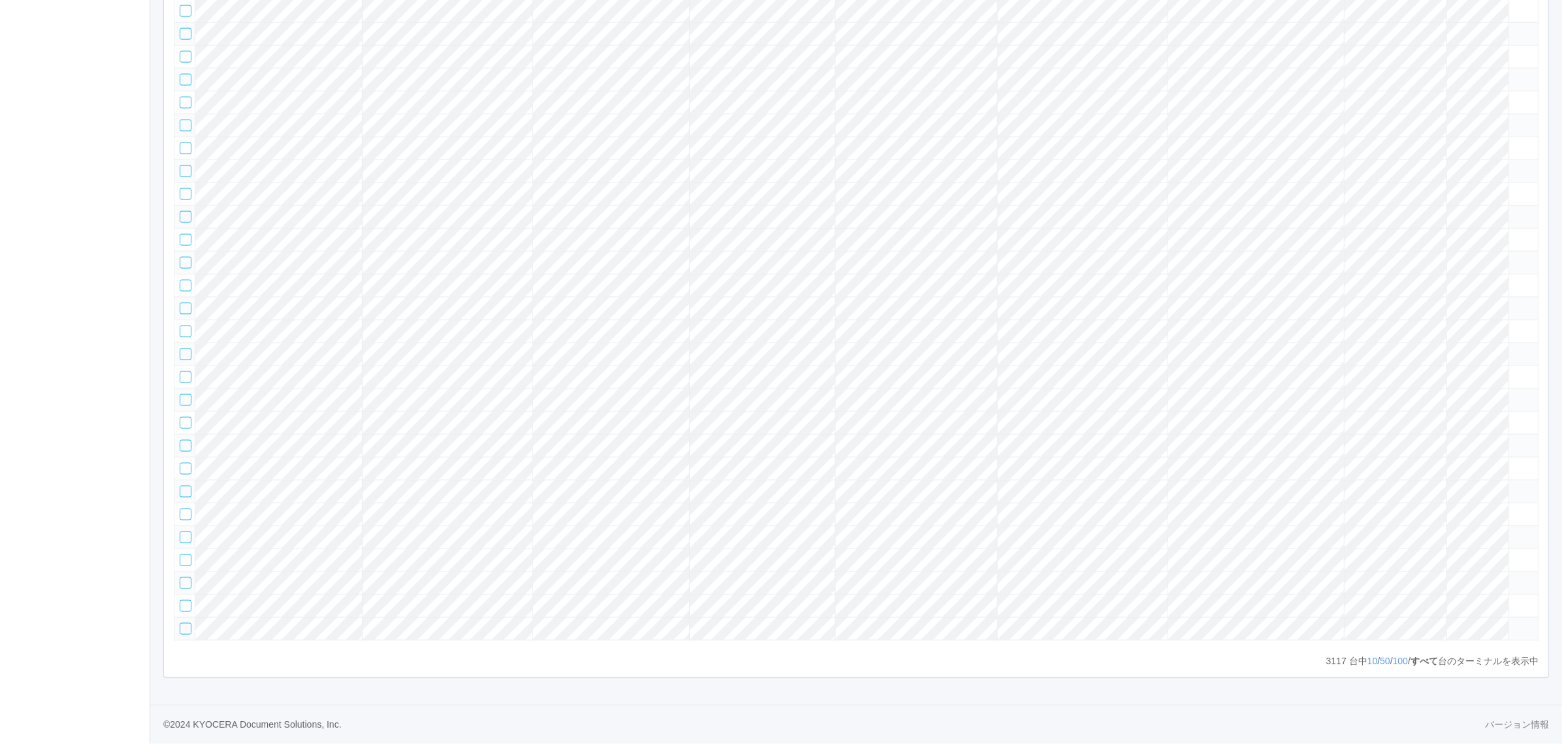
scroll to position [90324, 0]
click at [1437, 91] on tr at bounding box center [850, 79] width 1364 height 22
click at [1507, 74] on icon at bounding box center [1507, 74] width 0 height 0
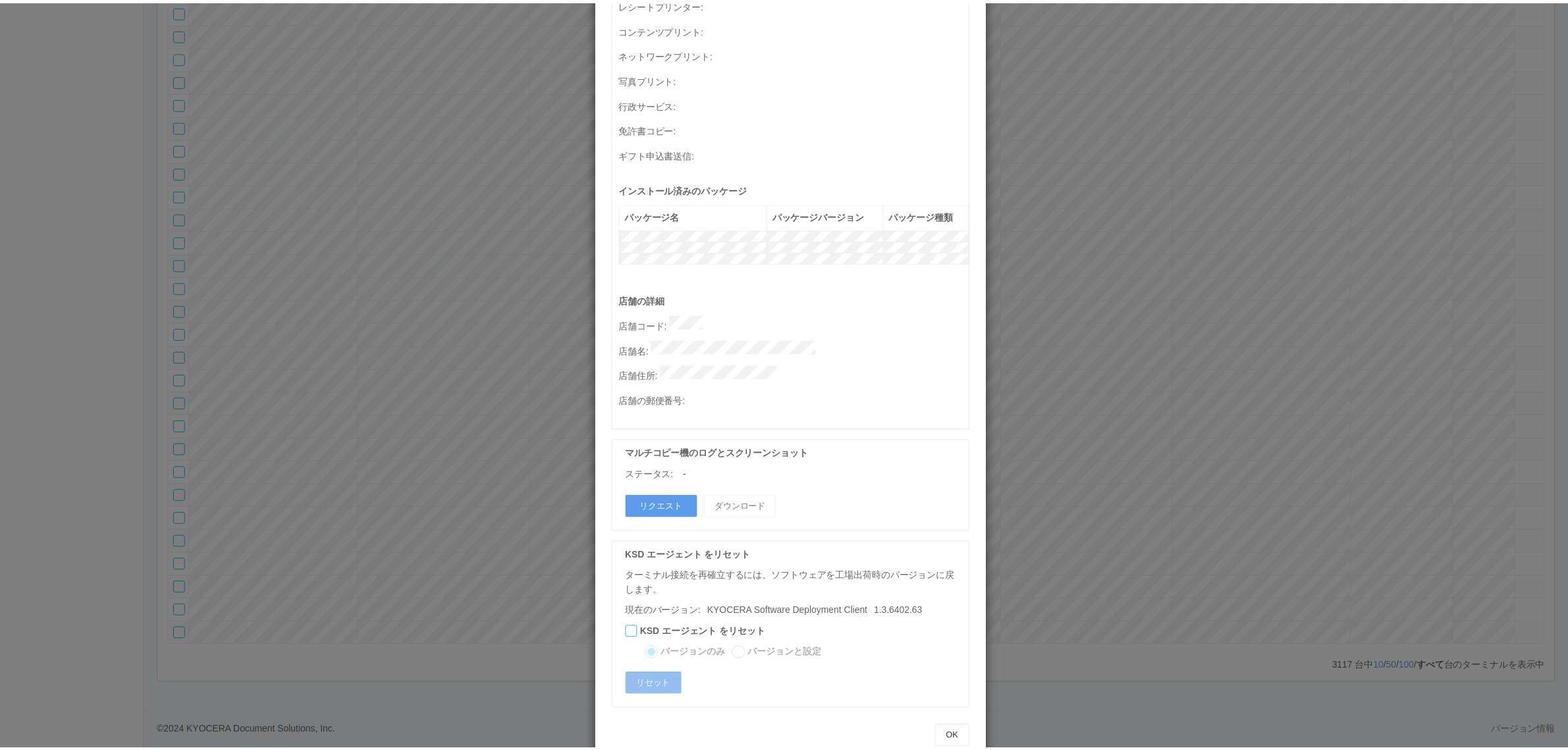
scroll to position [0, 0]
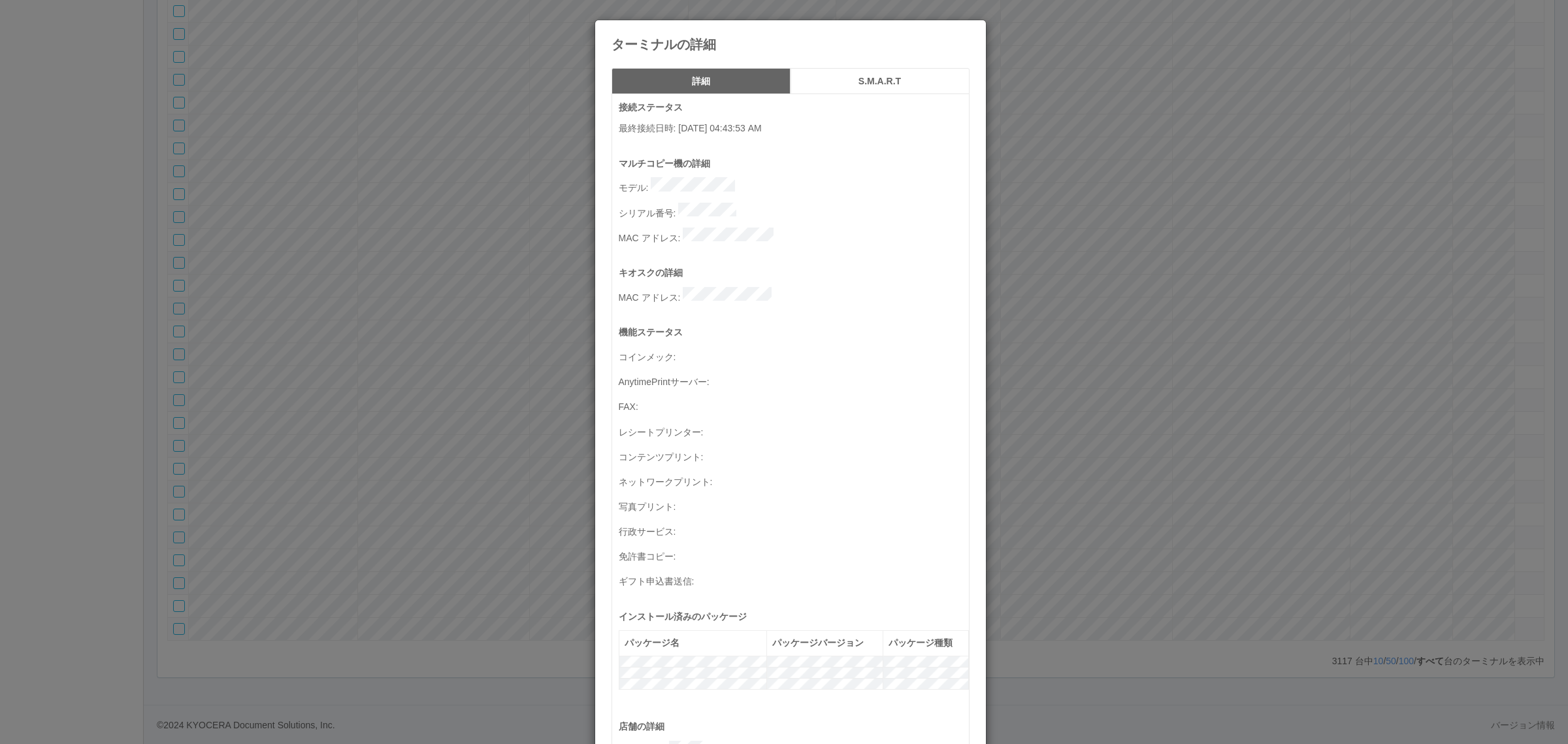
click at [468, 397] on div "ターミナルの詳細 詳細 S.M.A.R.T 接続ステータス 最終接続日時 : 09/11/2025 04:43:53 AM マルチコピー機の詳細 モデル : …" at bounding box center [784, 372] width 1568 height 744
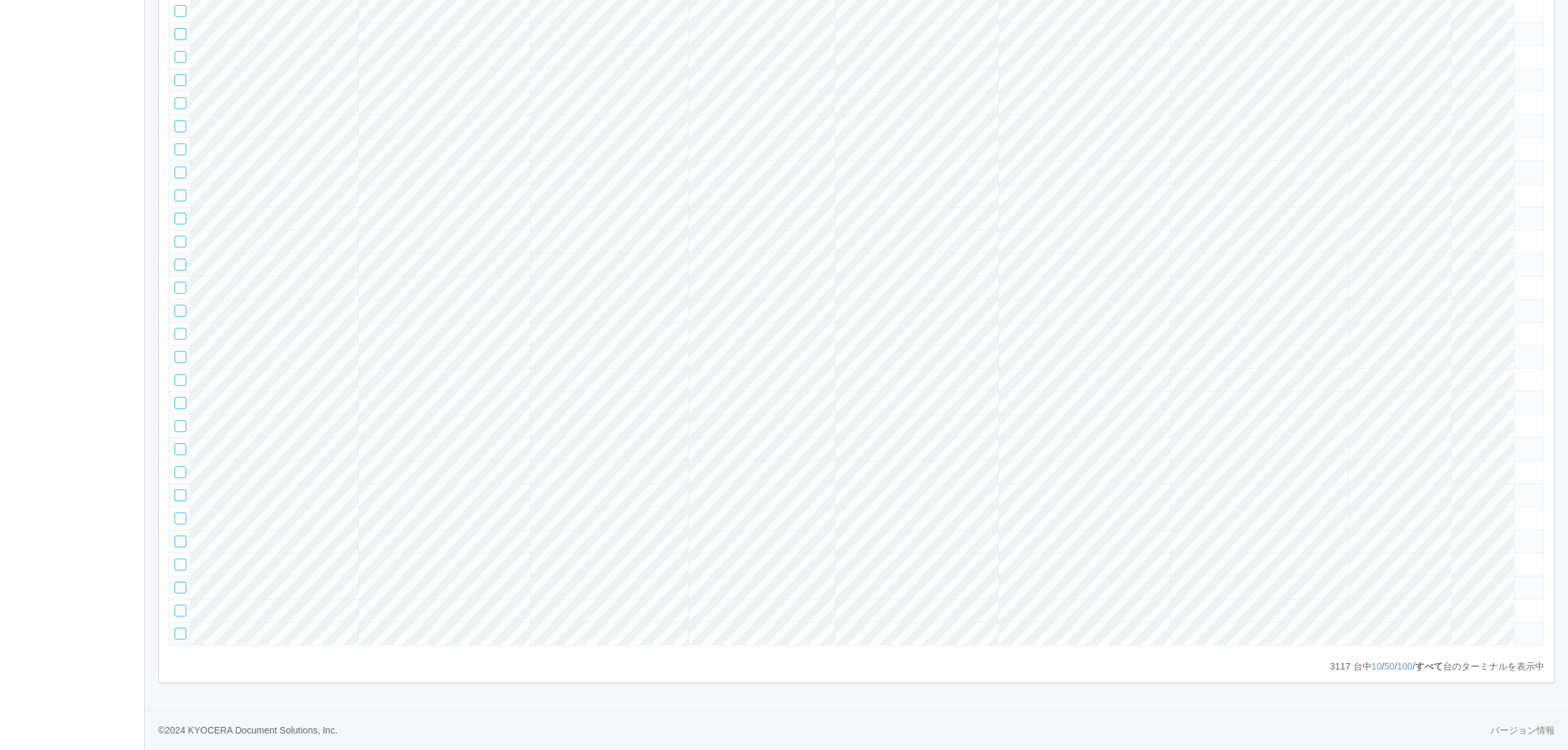
click at [174, 91] on td at bounding box center [179, 80] width 21 height 23
click at [176, 86] on div at bounding box center [180, 81] width 12 height 12
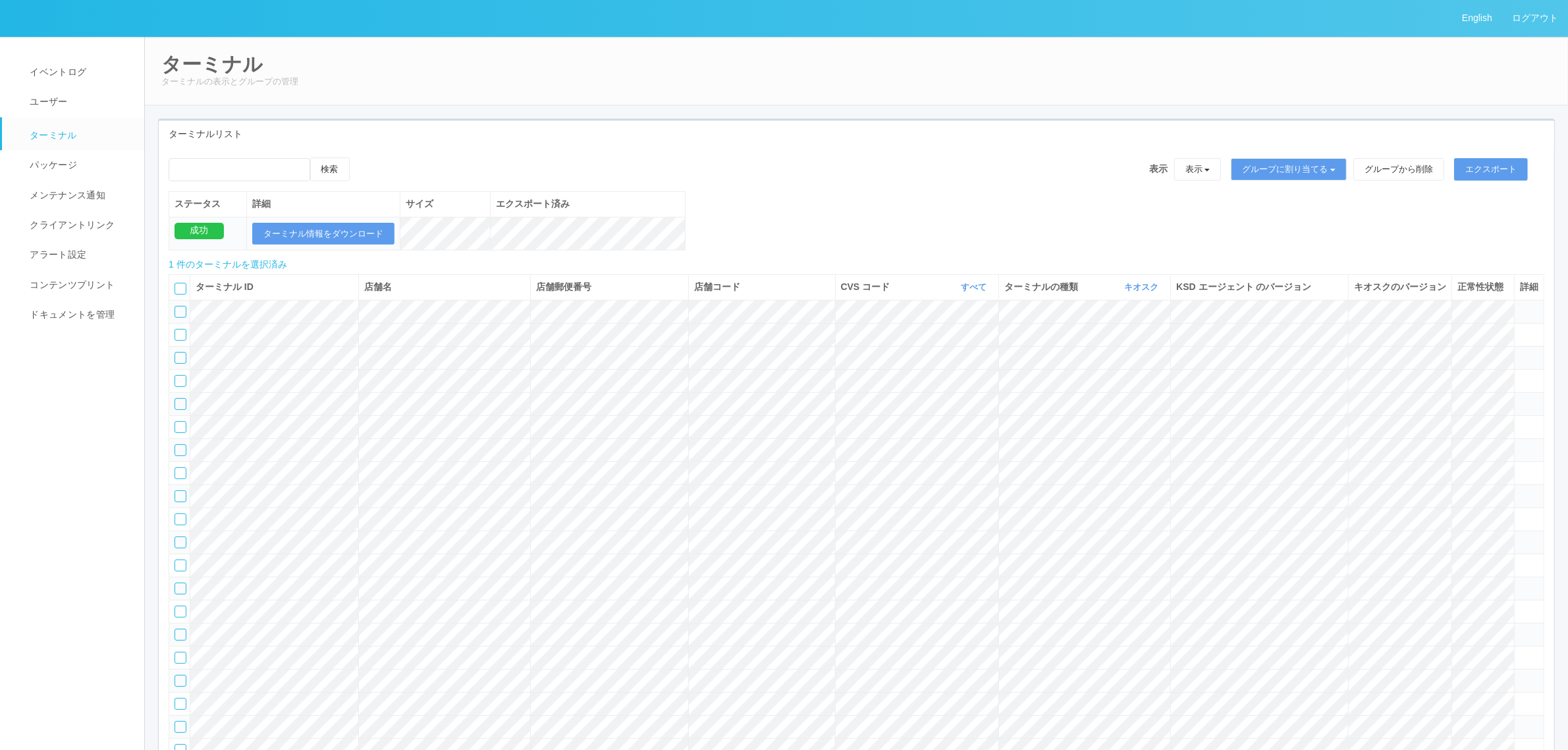
click at [91, 53] on ul "イベントログ ユーザー ターミナル パッケージ メンテナンス通知 クライアントリンク アラート設定 コンテンツプリント ドキュメントを管理" at bounding box center [78, 183] width 156 height 294
click at [94, 60] on link "イベントログ" at bounding box center [79, 71] width 154 height 29
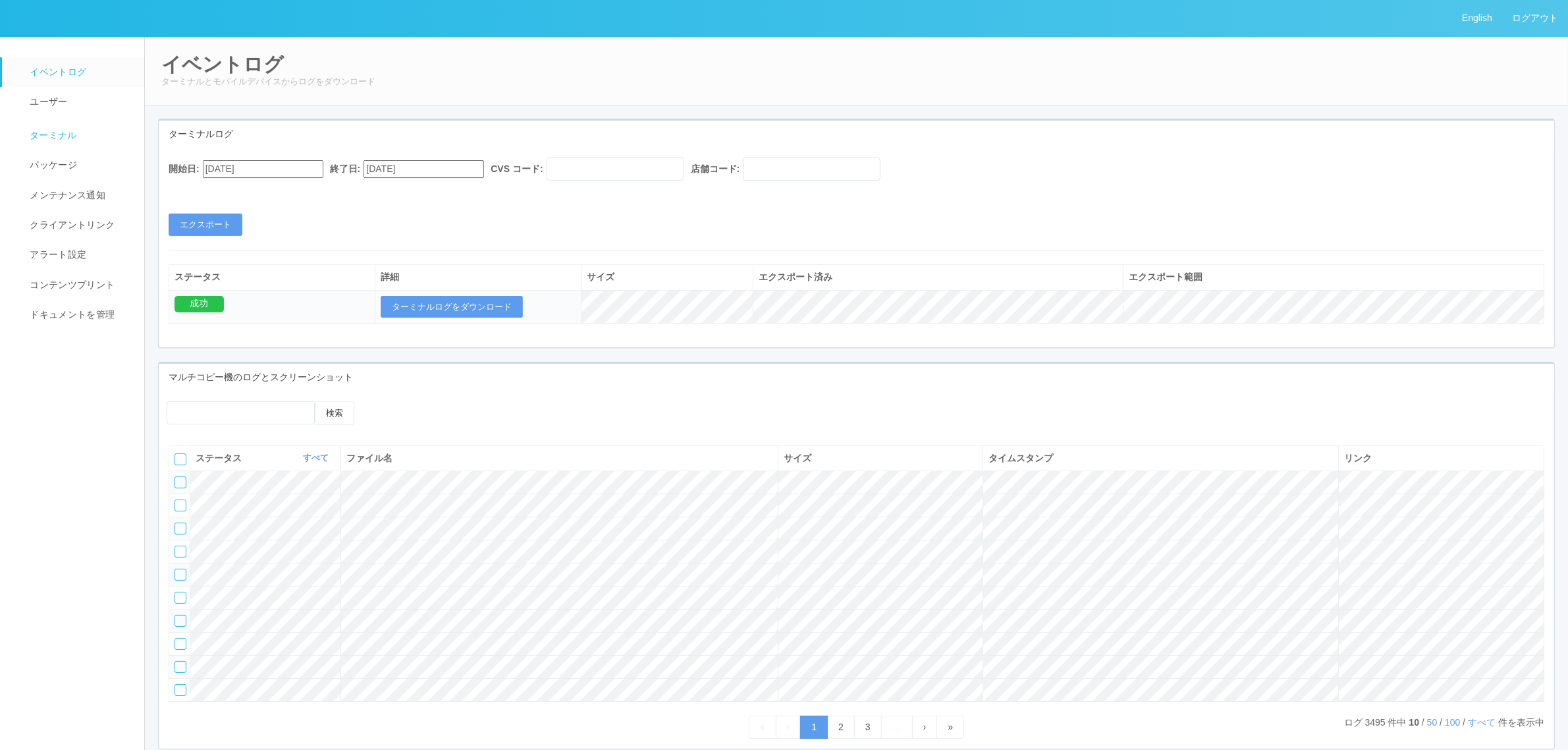
click at [50, 135] on span "ターミナル" at bounding box center [51, 135] width 50 height 11
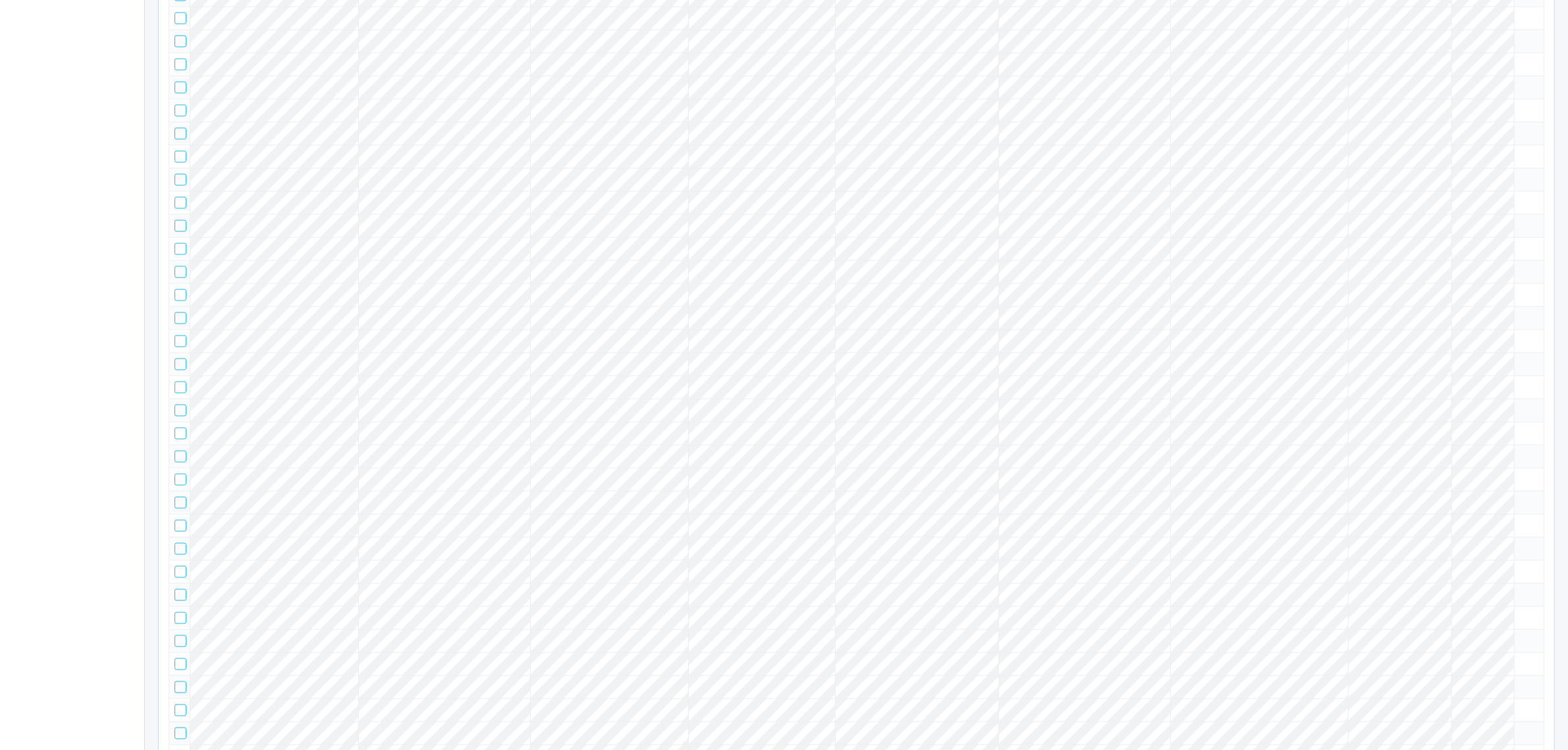
scroll to position [10375, 0]
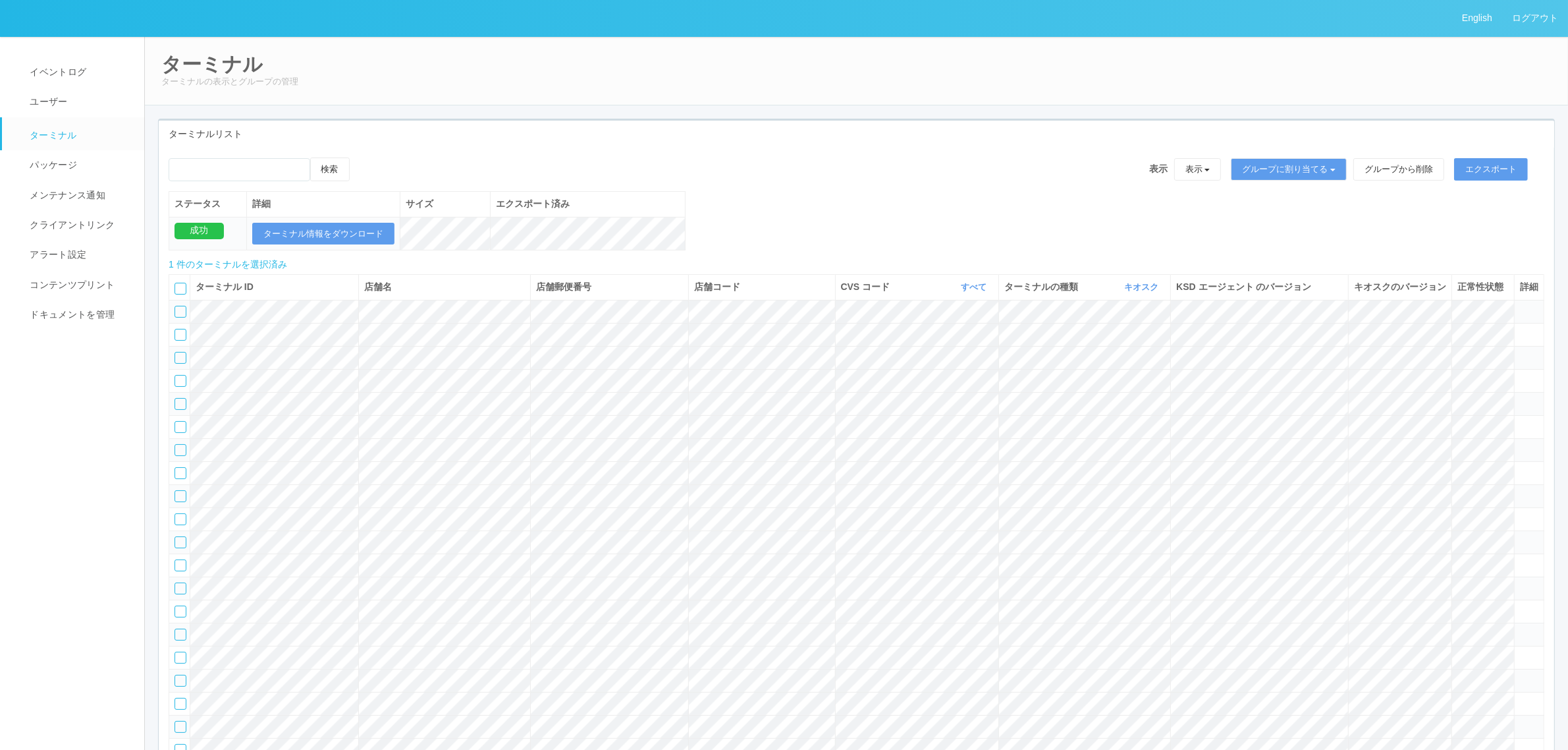
click at [363, 158] on icon at bounding box center [363, 158] width 0 height 0
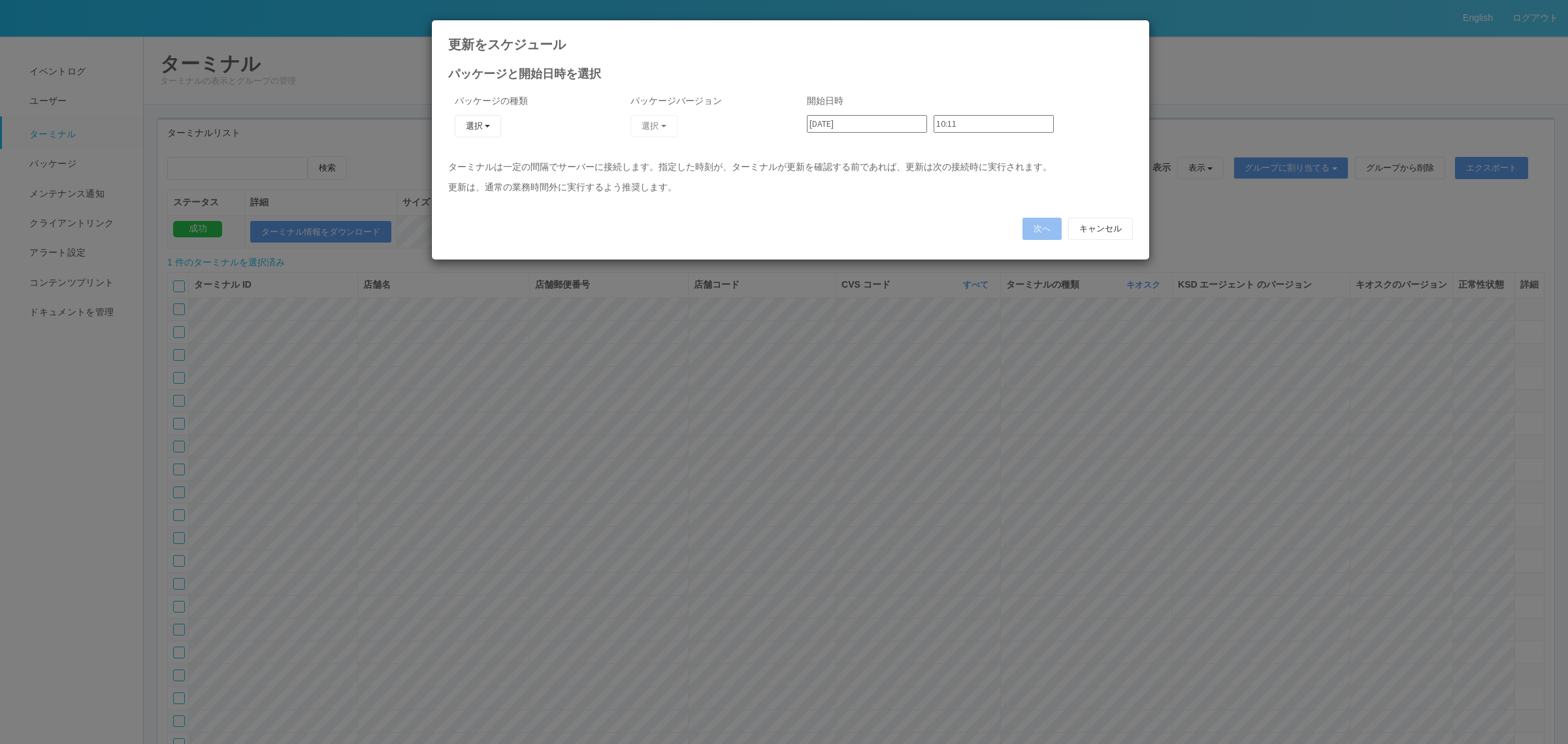
click at [1133, 30] on icon at bounding box center [1133, 30] width 0 height 0
type input "09:02"
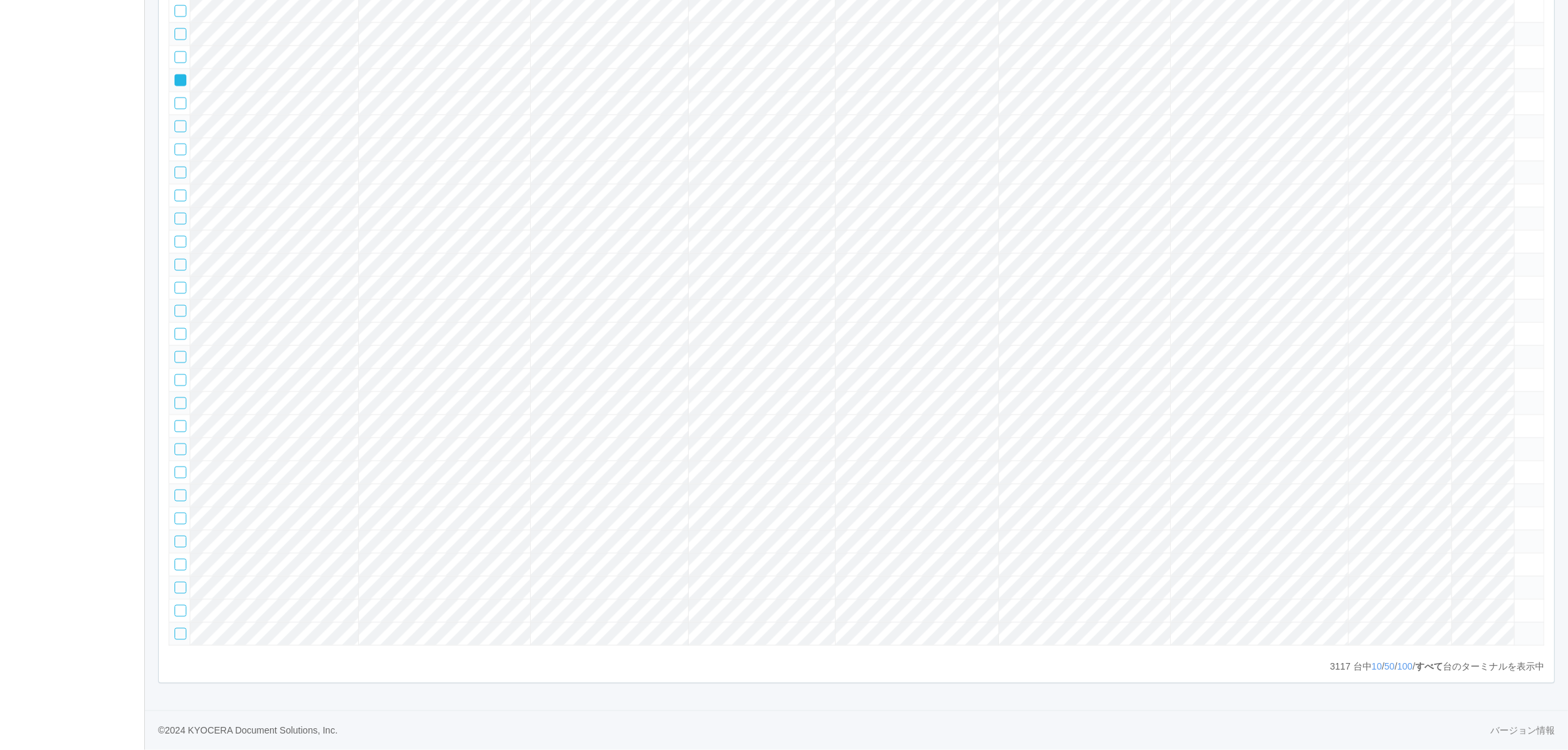
scroll to position [91053, 0]
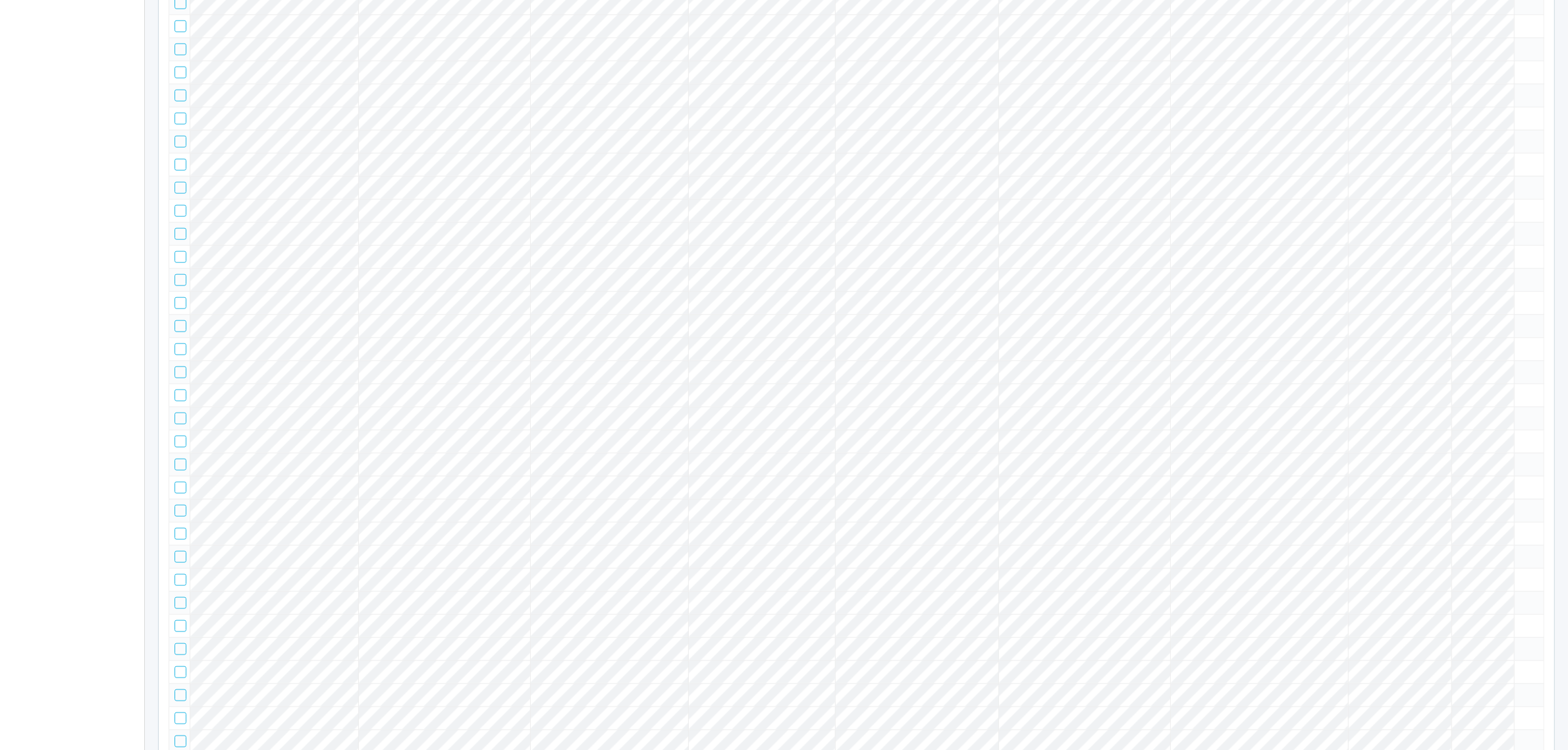
scroll to position [0, 0]
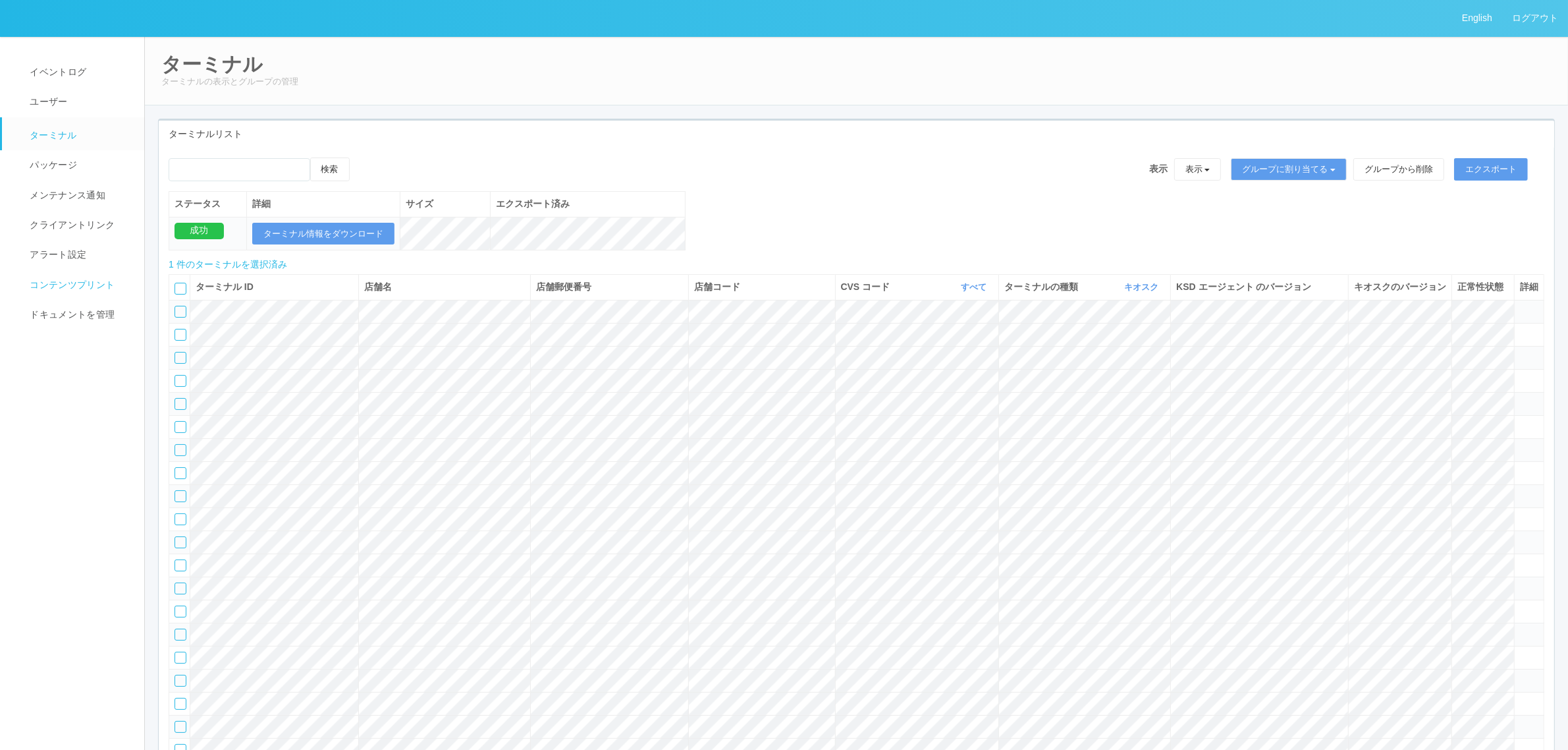
click at [83, 284] on span "コンテンツプリント" at bounding box center [70, 284] width 88 height 11
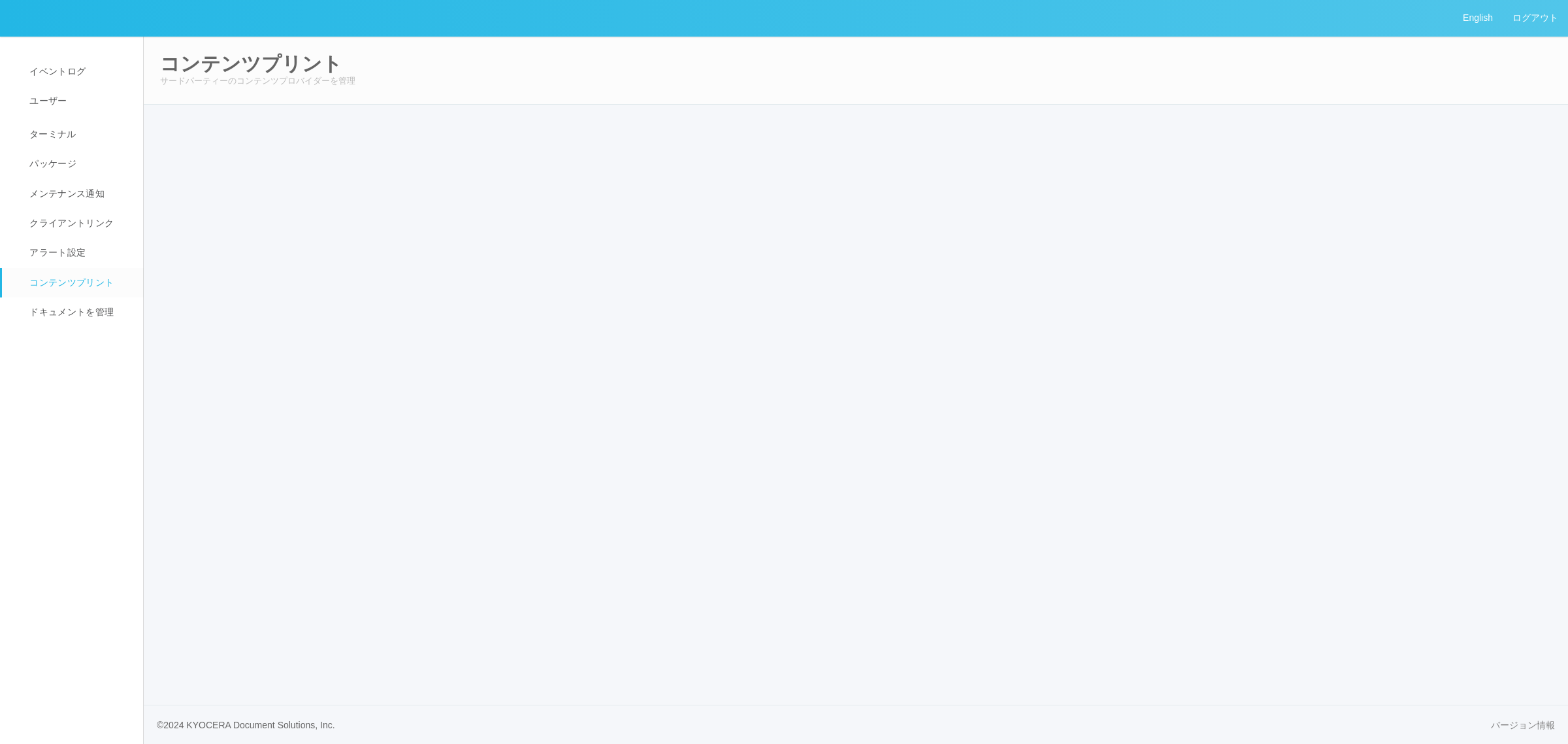
select select "6"
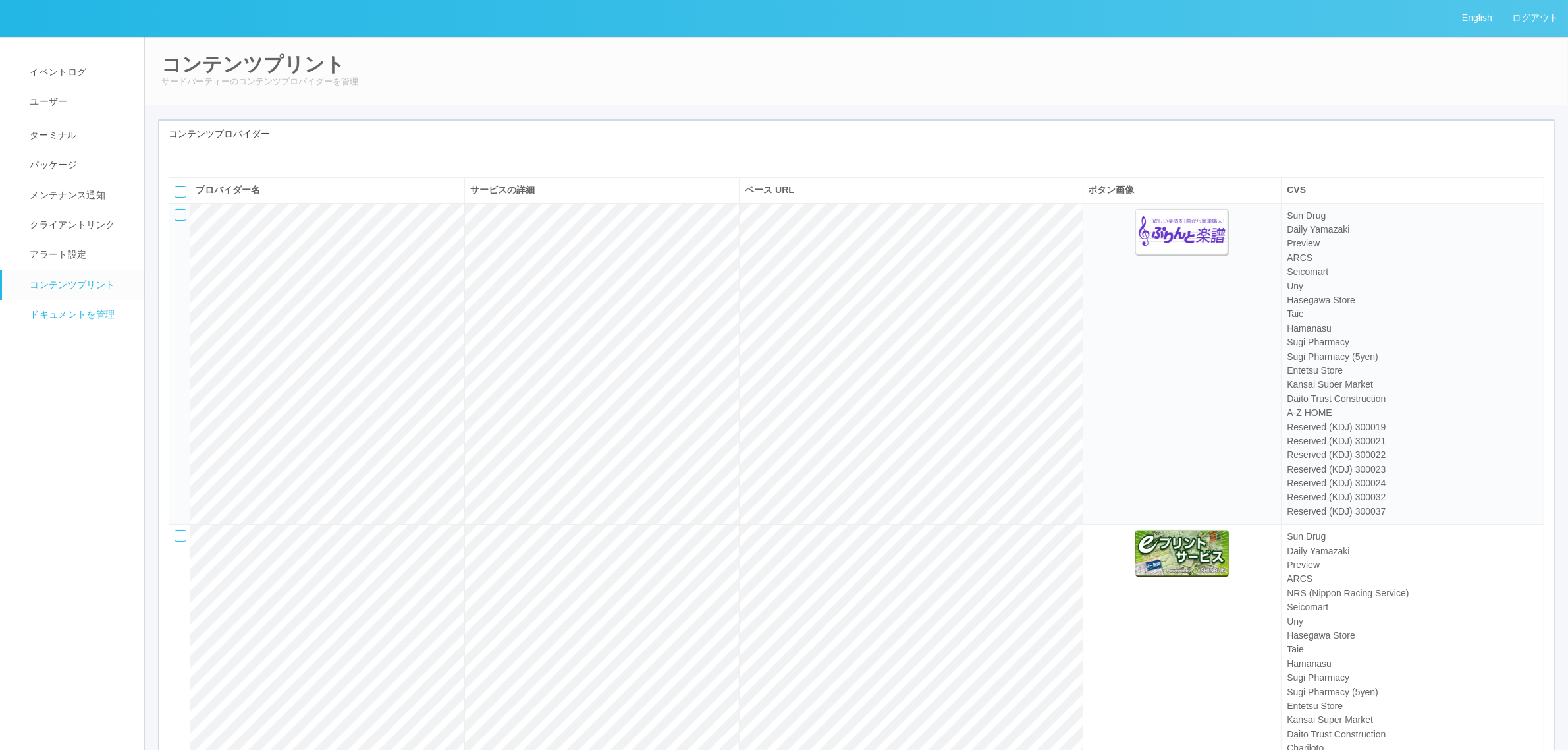
click at [92, 311] on span "ドキュメントを管理" at bounding box center [70, 314] width 88 height 11
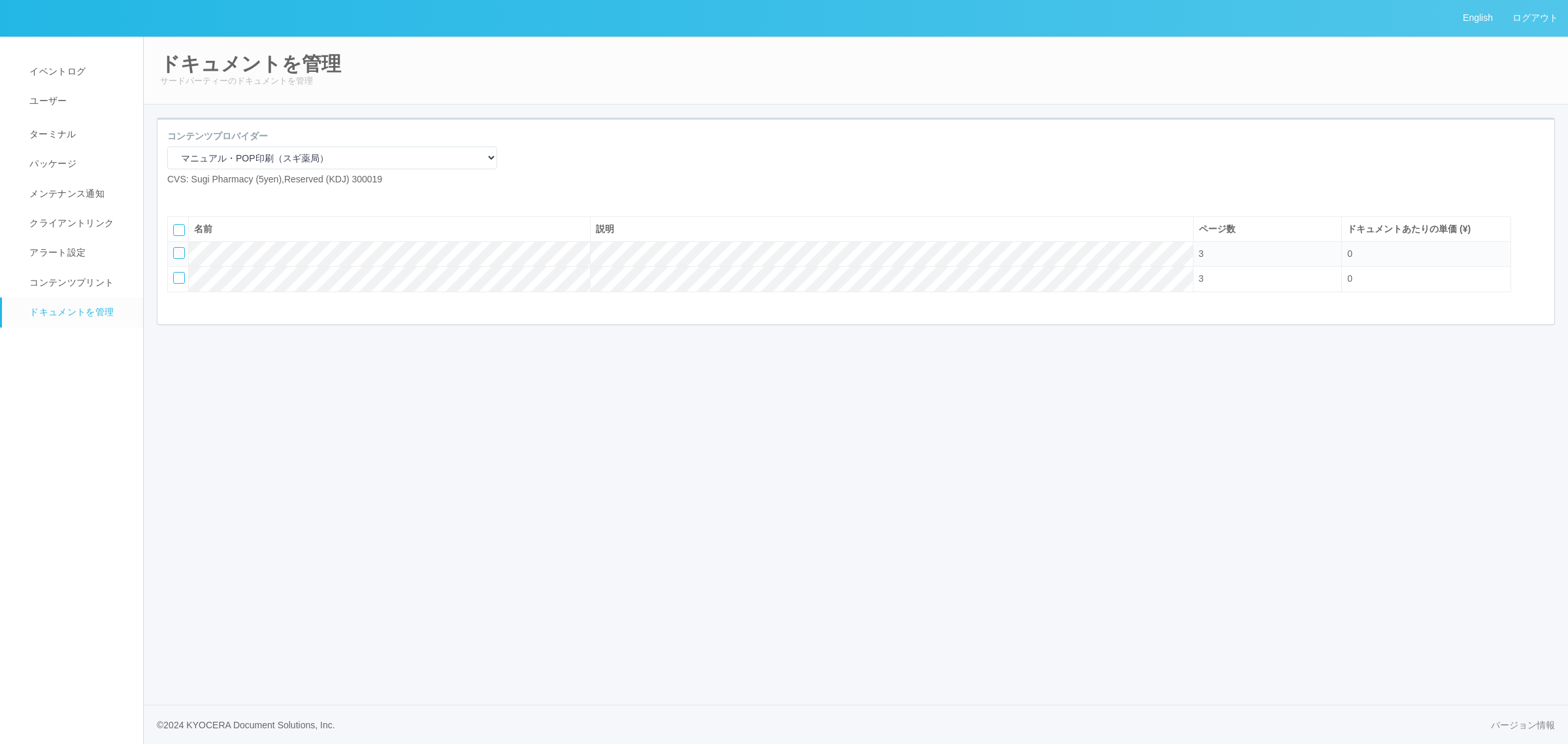
click at [484, 462] on div "English ログアウト イベントログ ユーザー ターミナル パッケージ メンテナンス通知 クライアントリンク アラート設定 コンテンツプリント ドキュメン…" at bounding box center [784, 372] width 1568 height 744
click at [330, 159] on select "マニュアル・POP印刷（スギ薬局） マニュアル・POP印刷（DY） マニュアル・POP印刷（共通） マニュアル・POP印刷（セコマ） マニュアル・POP印刷（…" at bounding box center [332, 157] width 330 height 22
select select "92e33cfa-a397-43d0-aeaa-8a96cbdf4d79"
click at [167, 146] on select "マニュアル・POP印刷（スギ薬局） マニュアル・POP印刷（DY） マニュアル・POP印刷（共通） マニュアル・POP印刷（セコマ） マニュアル・POP印刷（…" at bounding box center [332, 157] width 330 height 22
click at [360, 166] on select "マニュアル・POP印刷（スギ薬局） マニュアル・POP印刷（DY） マニュアル・POP印刷（共通） マニュアル・POP印刷（セコマ） マニュアル・POP印刷（…" at bounding box center [332, 157] width 330 height 22
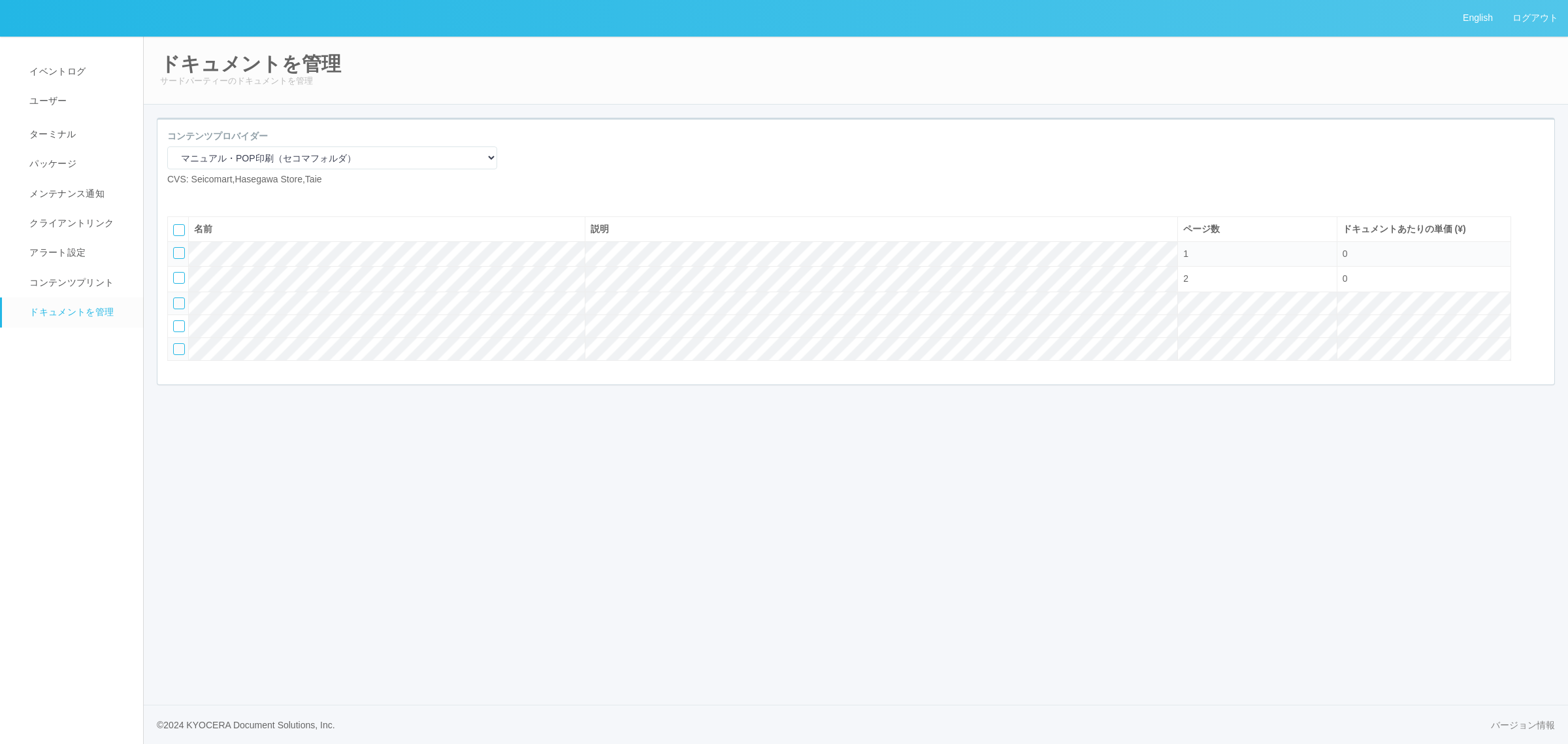
click at [324, 527] on div "English ログアウト イベントログ ユーザー ターミナル パッケージ メンテナンス通知 クライアントリンク アラート設定 コンテンツプリント ドキュメン…" at bounding box center [784, 372] width 1568 height 744
click at [177, 259] on div at bounding box center [179, 253] width 12 height 12
click at [206, 196] on icon at bounding box center [206, 196] width 0 height 0
select select "A4"
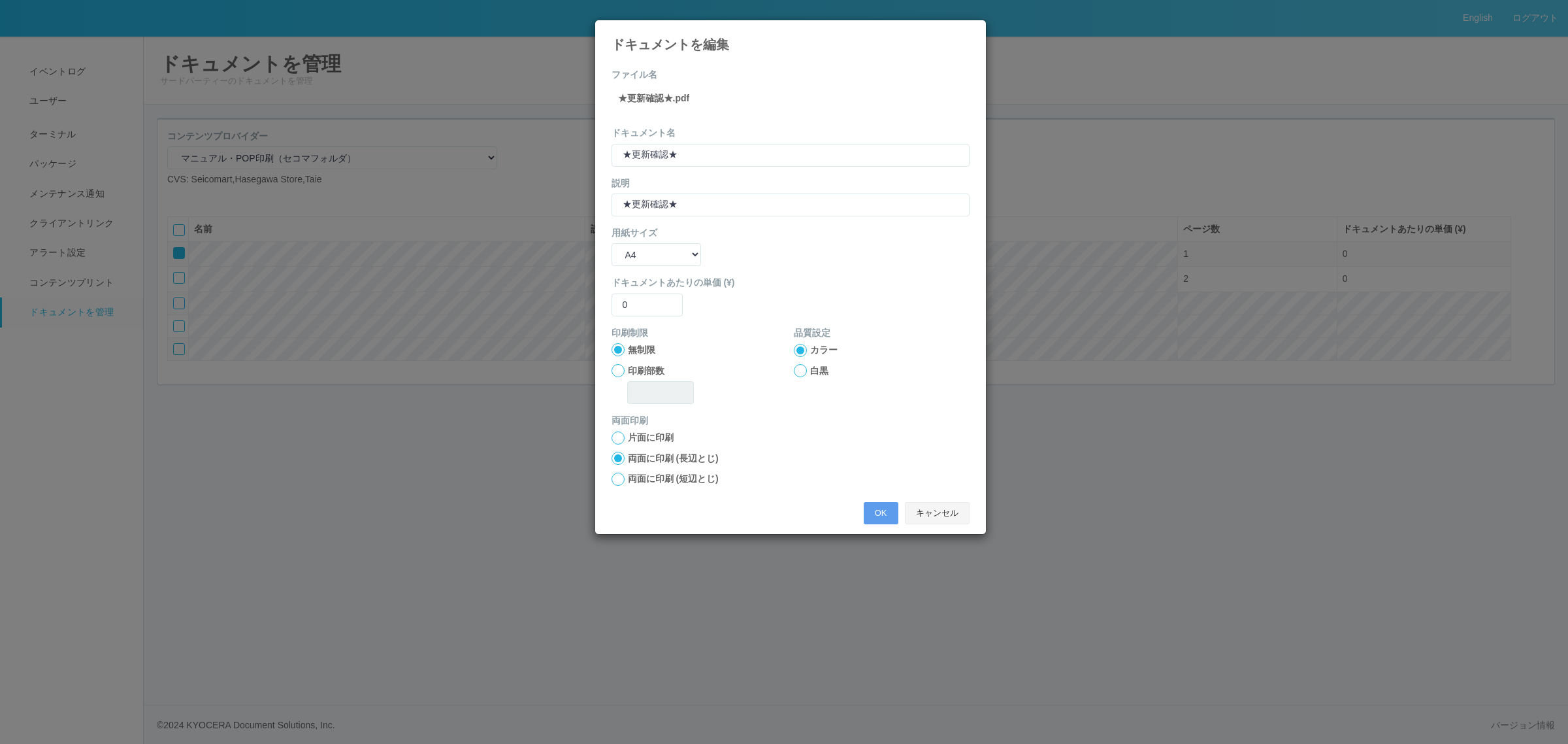
click at [951, 513] on button "キャンセル" at bounding box center [937, 513] width 65 height 22
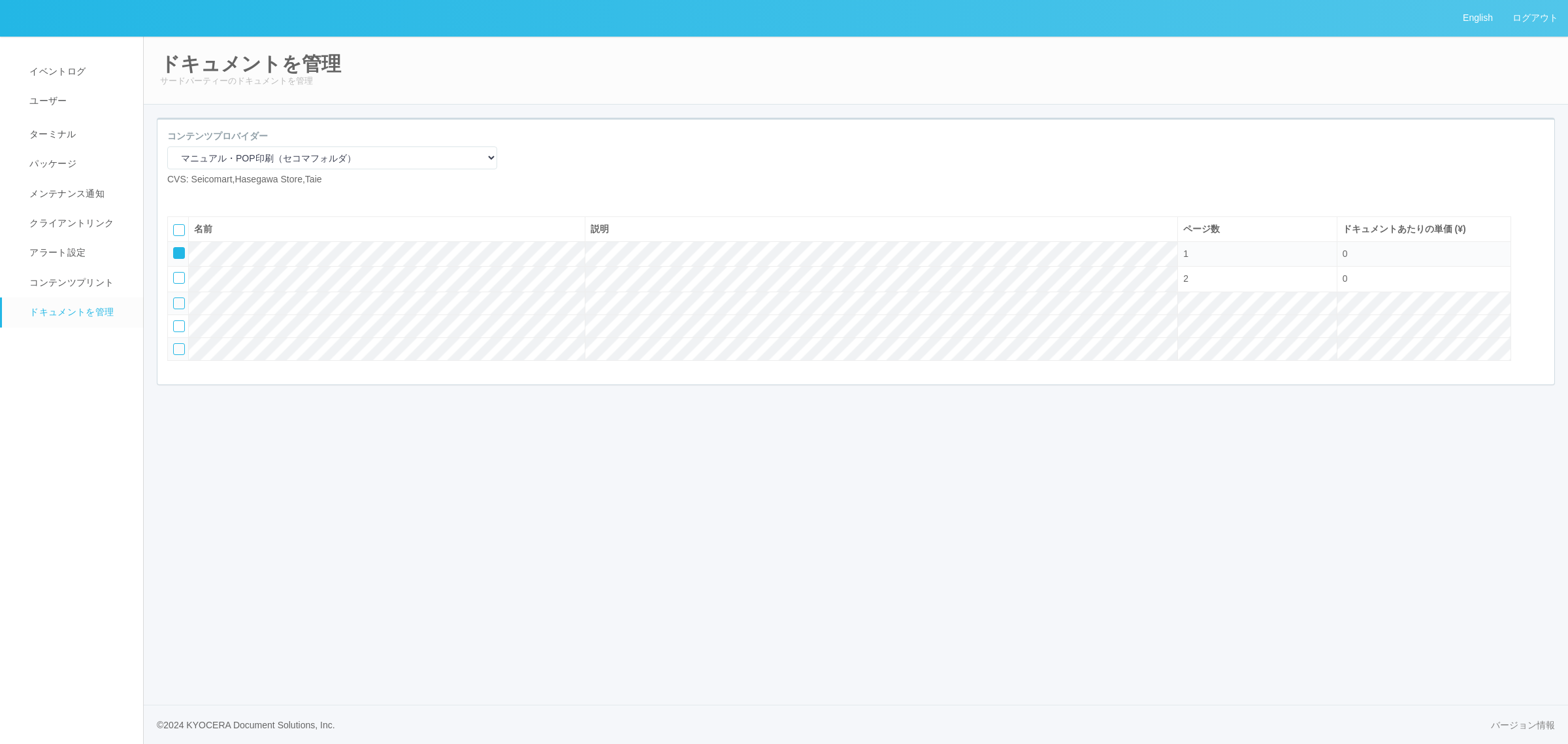
click at [177, 259] on div at bounding box center [179, 253] width 12 height 12
click at [196, 196] on icon at bounding box center [196, 196] width 0 height 0
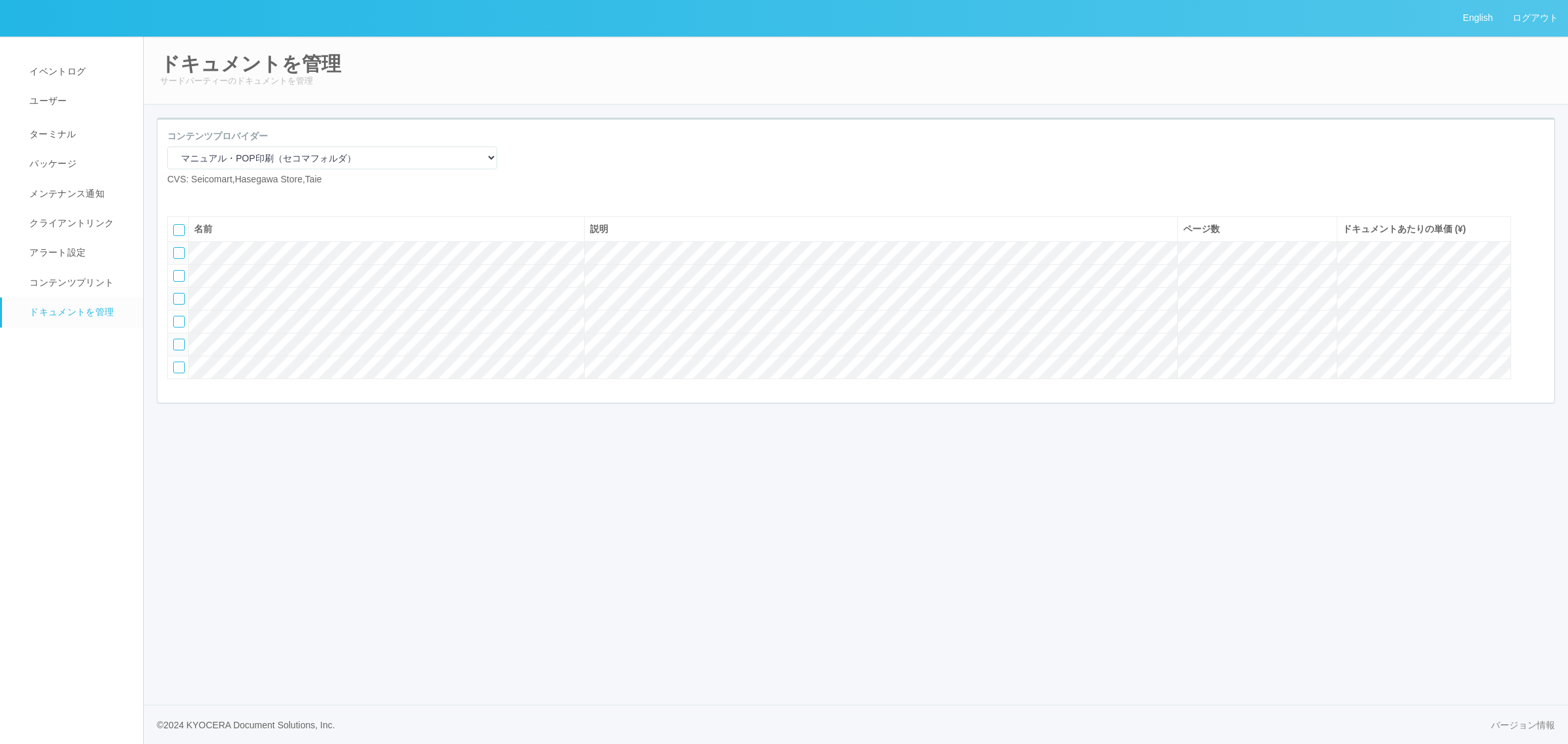
click at [196, 196] on icon at bounding box center [196, 196] width 0 height 0
click at [183, 305] on div at bounding box center [179, 299] width 12 height 12
click at [206, 196] on icon at bounding box center [206, 196] width 0 height 0
select select "A3"
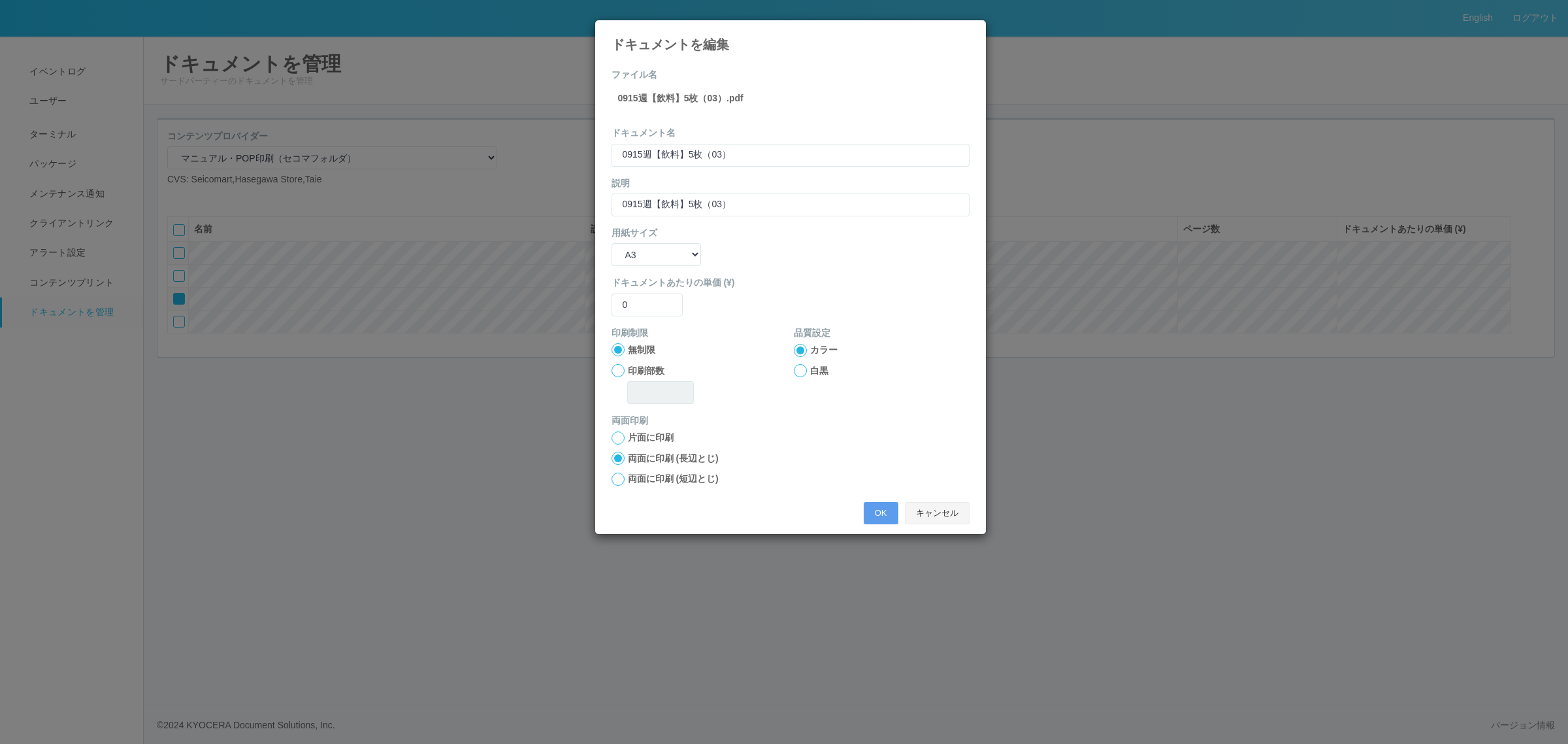
click at [953, 519] on button "キャンセル" at bounding box center [937, 513] width 65 height 22
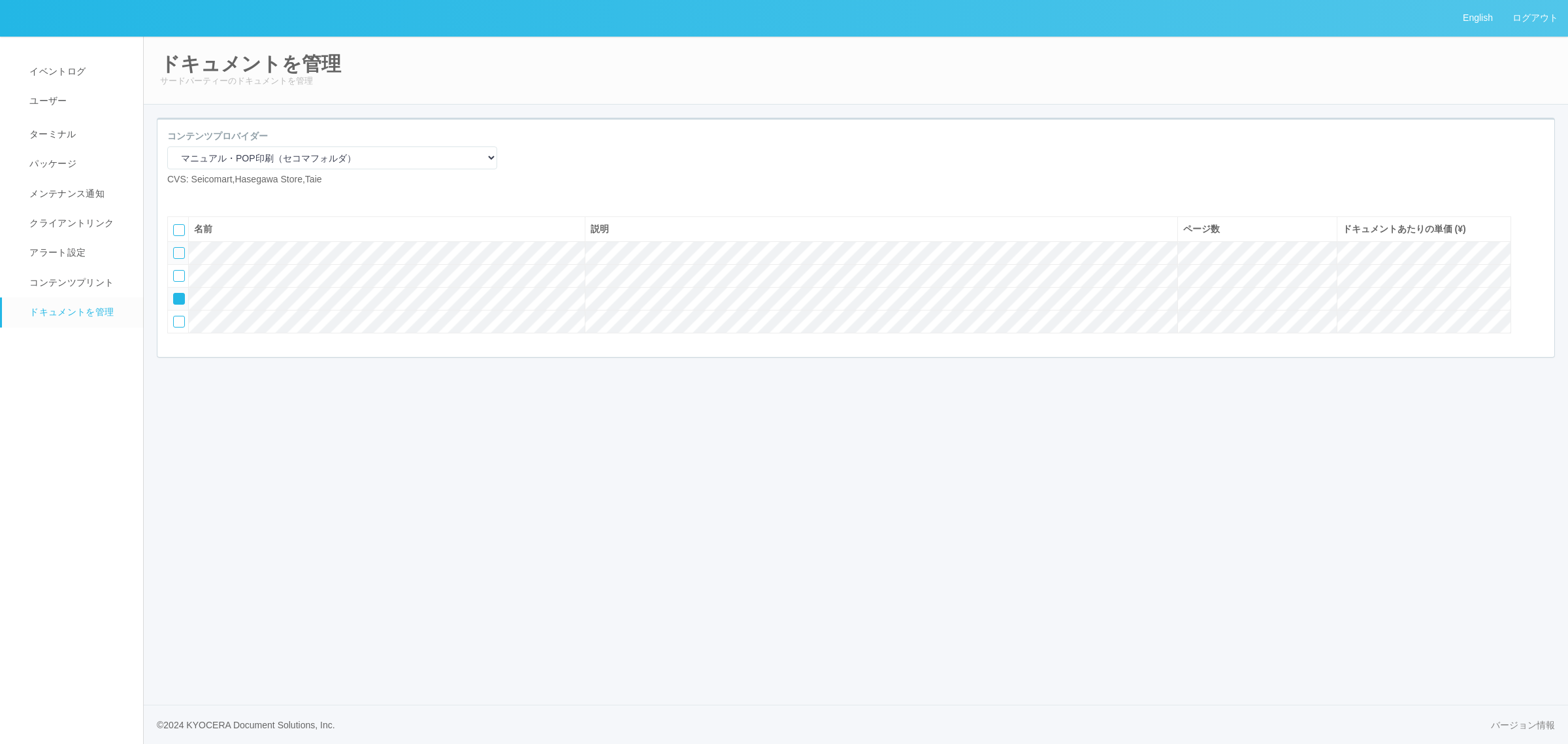
click at [206, 196] on icon at bounding box center [206, 196] width 0 height 0
select select "A3"
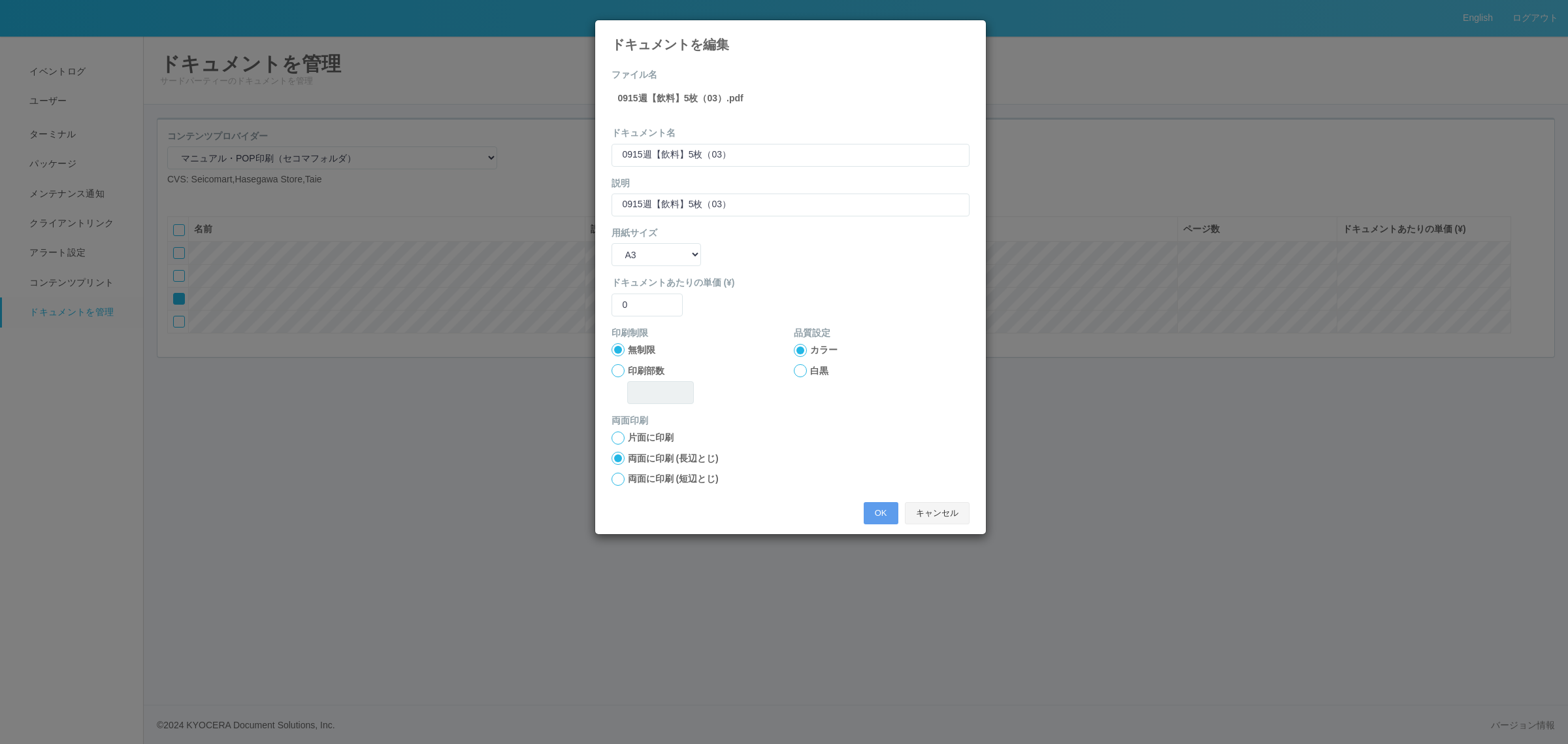
click at [937, 507] on button "キャンセル" at bounding box center [937, 513] width 65 height 22
